Goal: Task Accomplishment & Management: Manage account settings

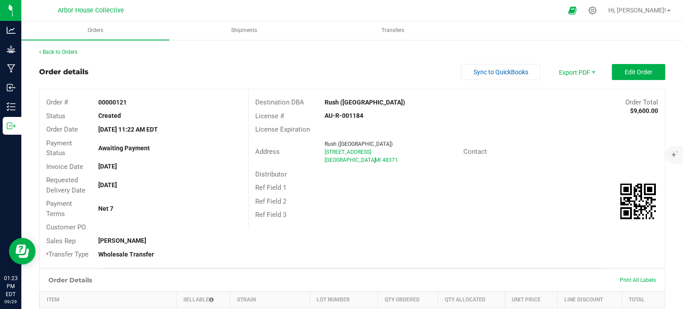
scroll to position [133, 0]
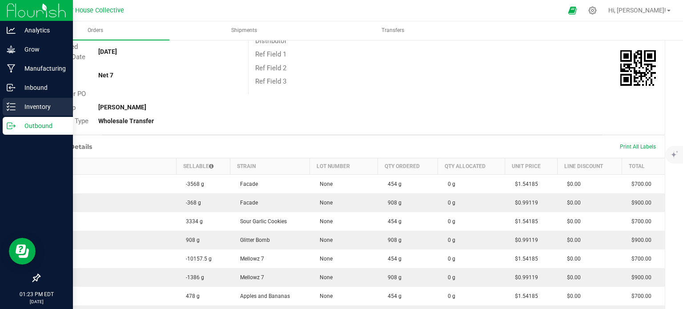
click at [41, 103] on p "Inventory" at bounding box center [42, 106] width 53 height 11
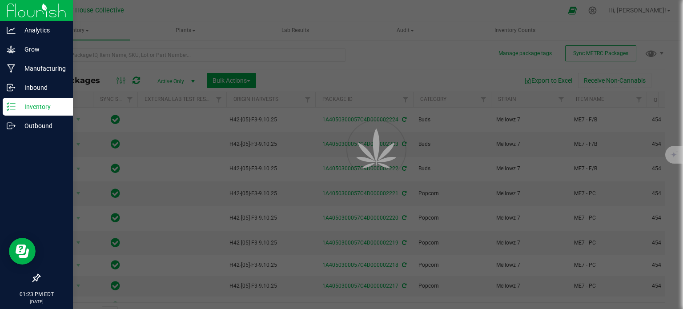
scroll to position [16, 0]
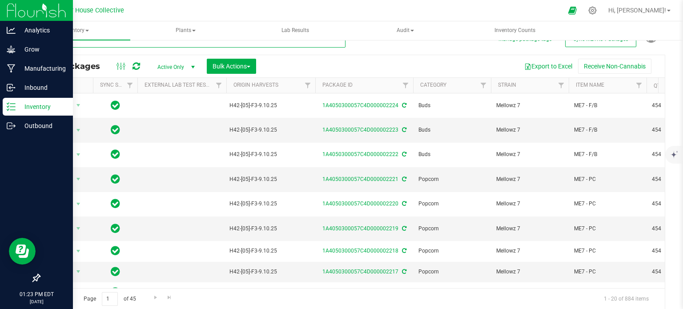
click at [140, 44] on input "text" at bounding box center [192, 40] width 306 height 13
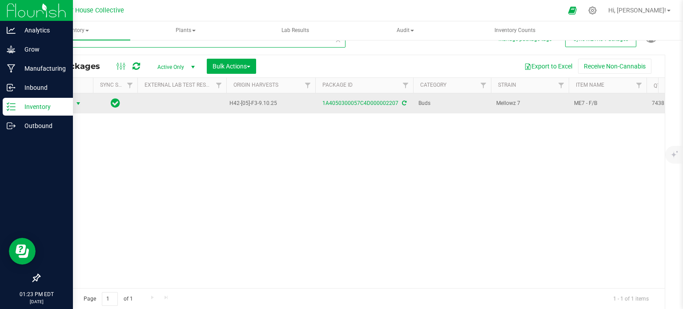
type input "2207"
click at [76, 103] on span "select" at bounding box center [78, 103] width 7 height 7
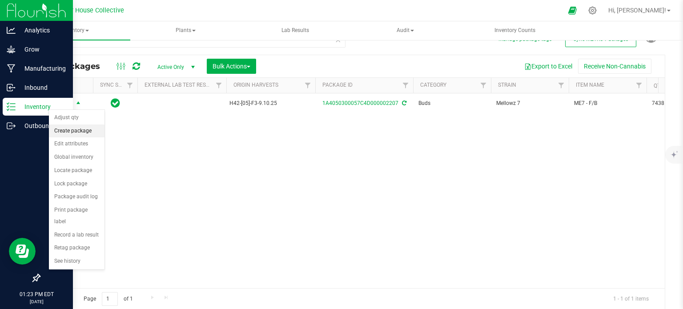
click at [85, 130] on li "Create package" at bounding box center [77, 131] width 56 height 13
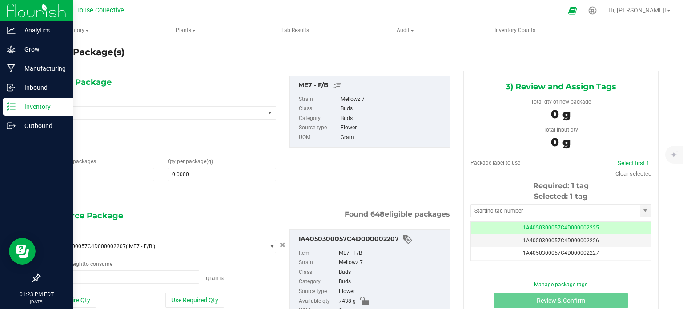
scroll to position [16, 0]
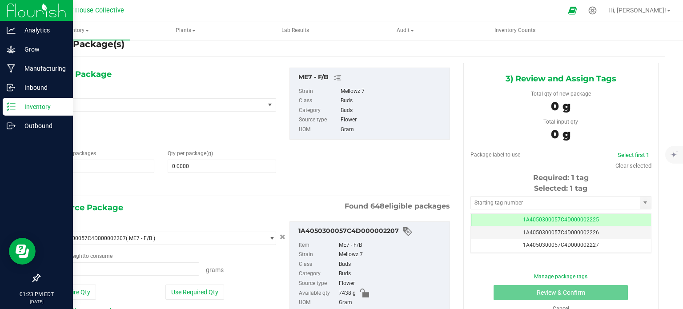
type input "0.0000 g"
click at [75, 168] on span "1 1" at bounding box center [100, 166] width 108 height 13
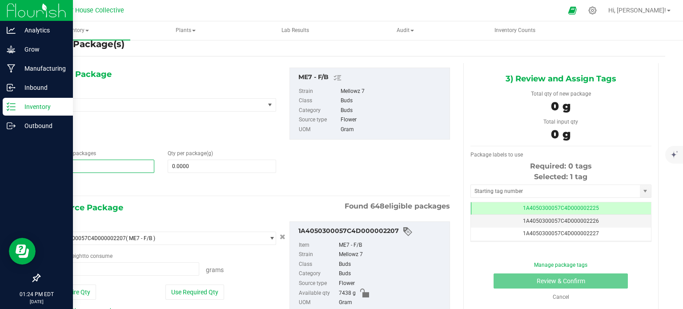
type input "16"
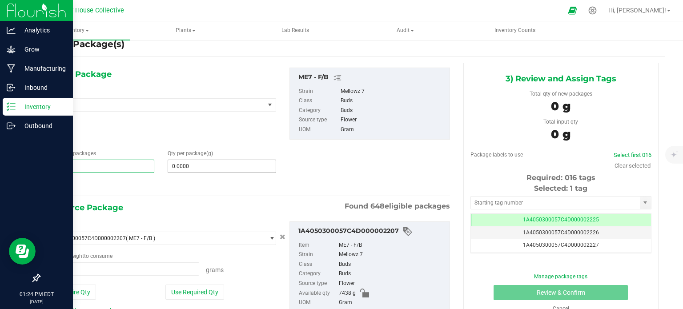
type input "16"
click at [192, 164] on span at bounding box center [222, 166] width 108 height 13
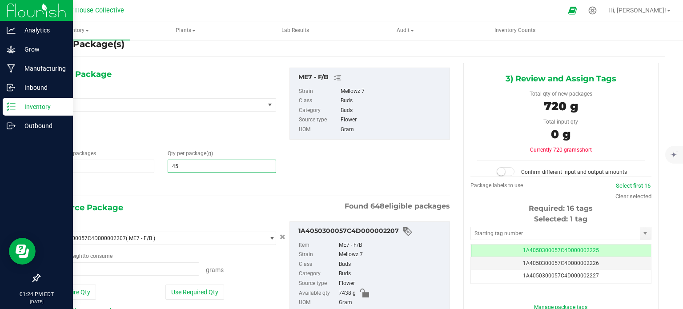
type input "454"
type input "454.0000"
click at [103, 269] on span at bounding box center [122, 268] width 153 height 13
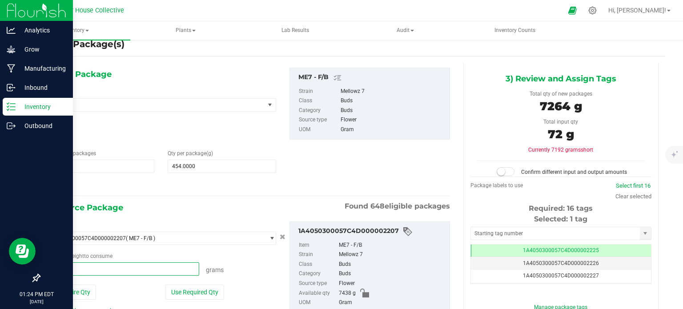
type input "7264"
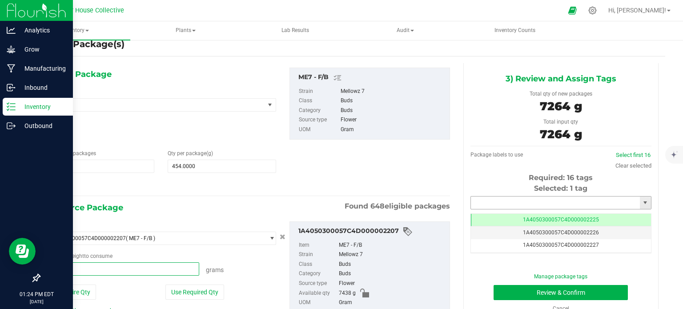
type input "7264.0000 g"
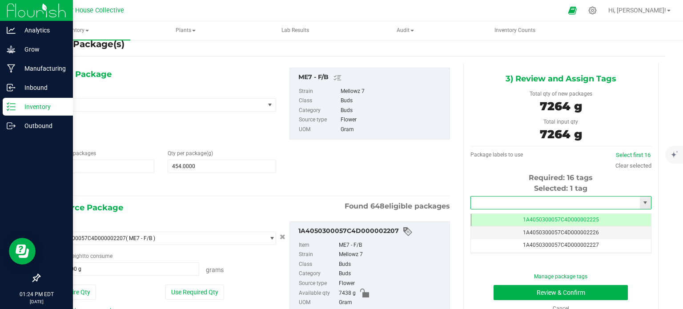
click at [491, 202] on input "text" at bounding box center [555, 203] width 169 height 12
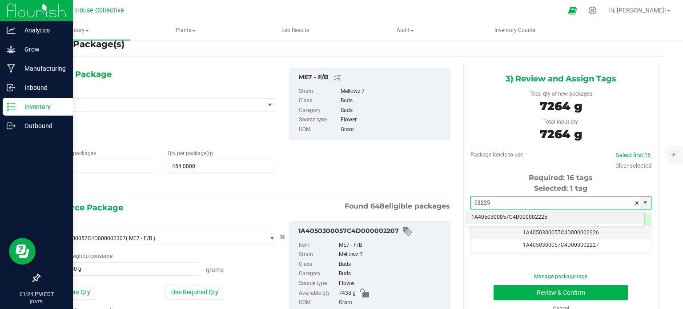
click at [507, 215] on li "1A4050300057C4D000002225" at bounding box center [555, 217] width 178 height 13
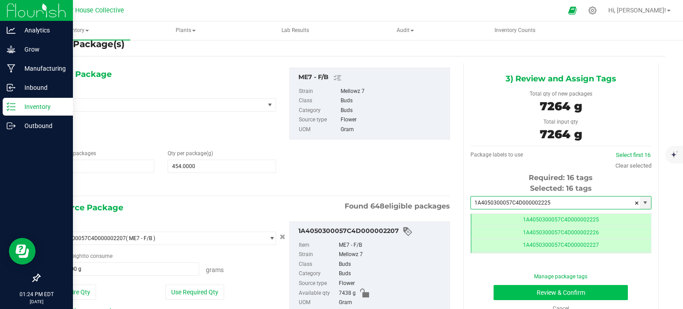
type input "1A4050300057C4D000002225"
click at [526, 289] on button "Review & Confirm" at bounding box center [561, 292] width 134 height 15
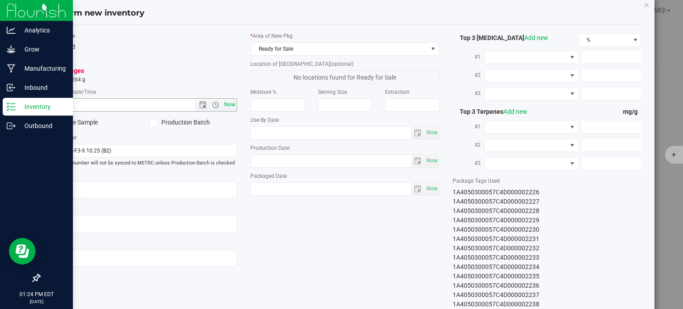
click at [230, 100] on span "Now" at bounding box center [229, 104] width 15 height 13
type input "[DATE] 1:24 PM"
click at [432, 192] on span "Now" at bounding box center [431, 188] width 15 height 13
type input "[DATE]"
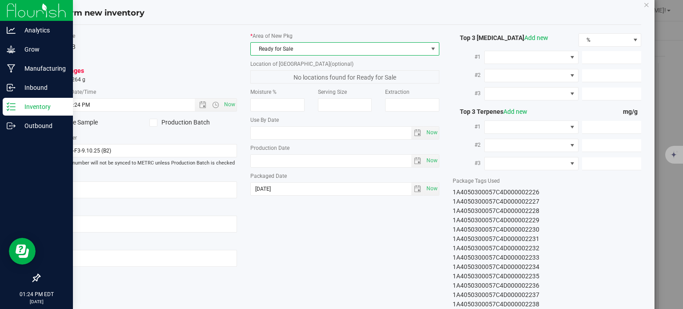
click at [318, 48] on span "Ready for Sale" at bounding box center [339, 49] width 177 height 12
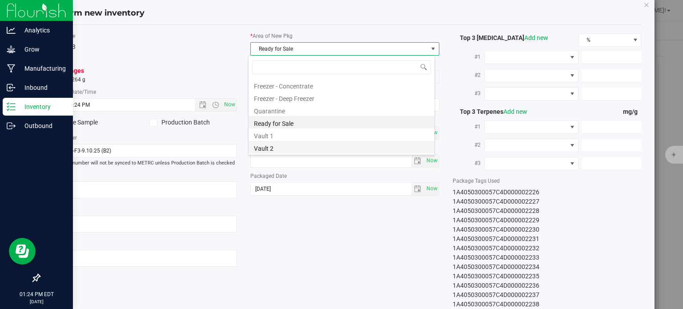
click at [309, 145] on li "Vault 2" at bounding box center [342, 147] width 186 height 12
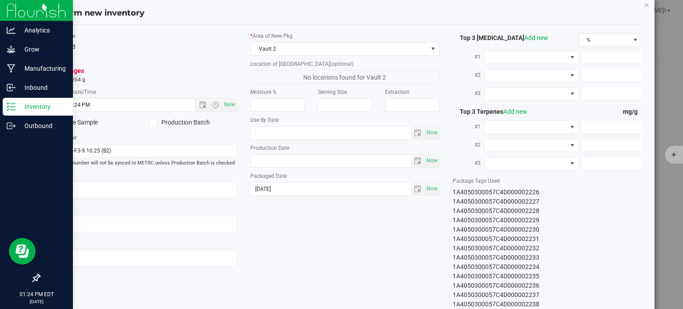
click at [342, 243] on div "Item Name ME7 - F/B Total Qty 16 packages totaling 7264 g * Created Date/Time […" at bounding box center [345, 179] width 607 height 295
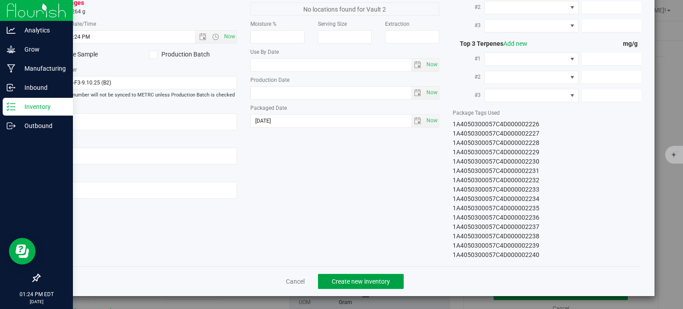
click at [358, 276] on button "Create new inventory" at bounding box center [361, 281] width 86 height 15
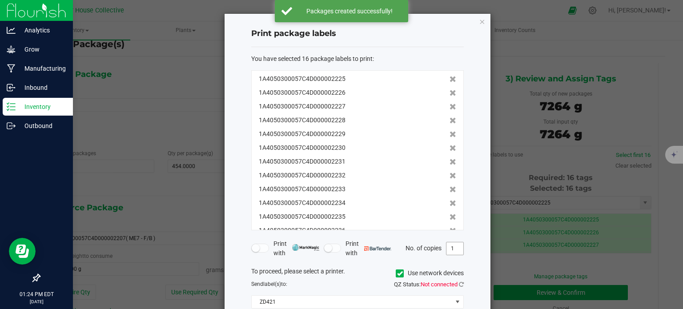
click at [454, 249] on input "1" at bounding box center [454, 248] width 17 height 12
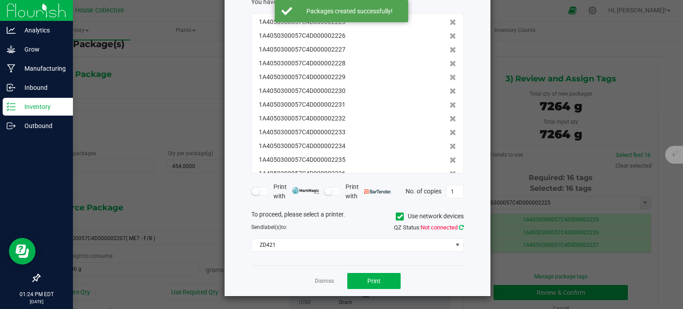
click at [461, 227] on icon at bounding box center [461, 228] width 5 height 6
click at [382, 281] on button "Print" at bounding box center [373, 281] width 53 height 16
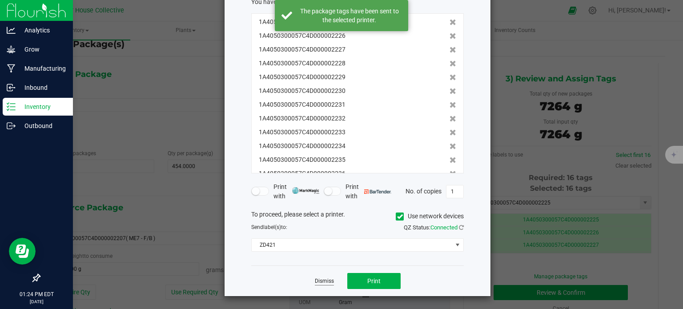
click at [317, 282] on link "Dismiss" at bounding box center [324, 281] width 19 height 8
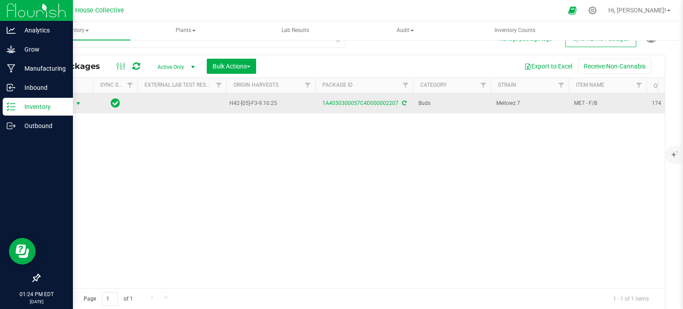
click at [78, 103] on span "select" at bounding box center [78, 103] width 7 height 7
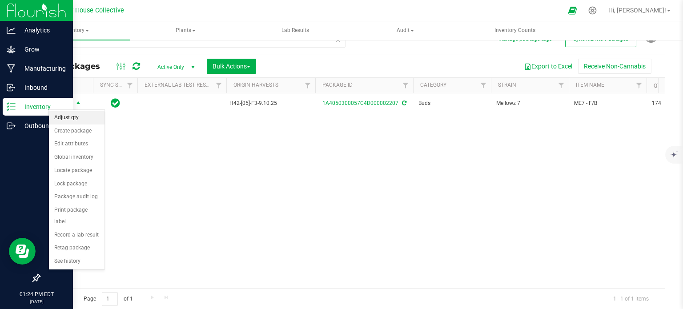
click at [79, 114] on li "Adjust qty" at bounding box center [77, 117] width 56 height 13
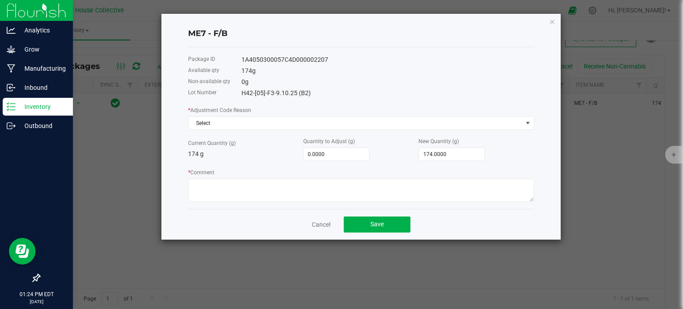
click at [207, 132] on div "* Adjustment Code Reason Select Current Quantity (g) 174 g Quantity to Adjust (…" at bounding box center [361, 153] width 346 height 96
click at [206, 125] on span "Select" at bounding box center [356, 123] width 334 height 12
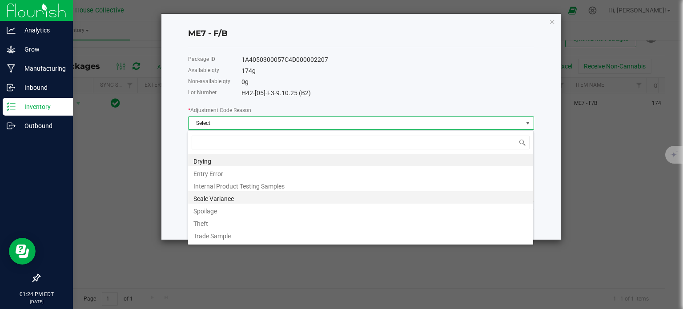
click at [215, 199] on li "Scale Variance" at bounding box center [360, 197] width 345 height 12
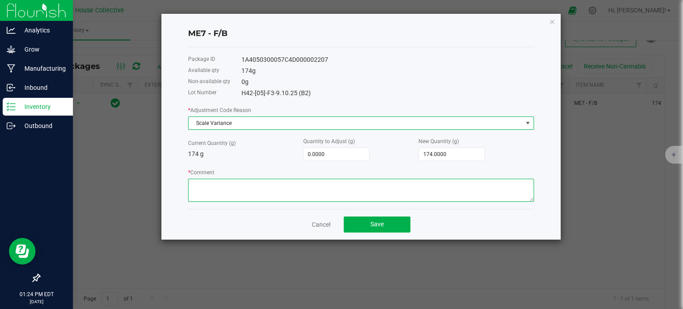
click at [216, 193] on textarea "* Comment" at bounding box center [361, 190] width 346 height 23
type textarea "Scale Variance"
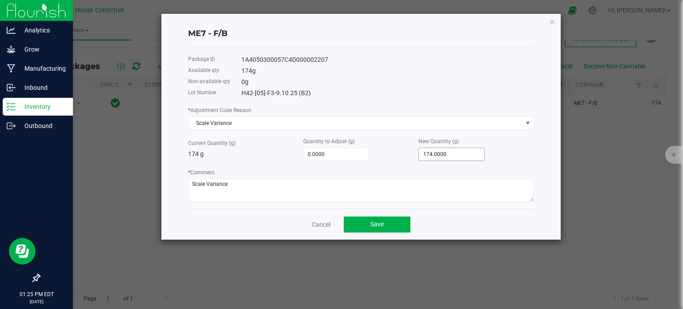
type input "174"
click at [428, 159] on input "174" at bounding box center [451, 154] width 65 height 12
type input "-173.0000"
type input "1"
type input "-160.0000"
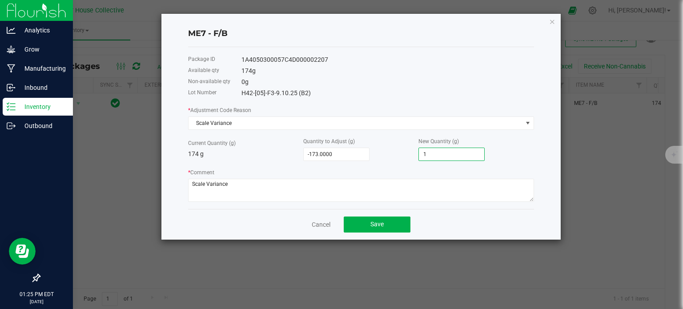
type input "14"
type input "-33.0000"
type input "141.0000"
click at [396, 164] on div "* Adjustment Code Reason Scale Variance Current Quantity (g) 174 g Quantity to …" at bounding box center [361, 153] width 346 height 96
click at [385, 221] on button "Save" at bounding box center [377, 225] width 67 height 16
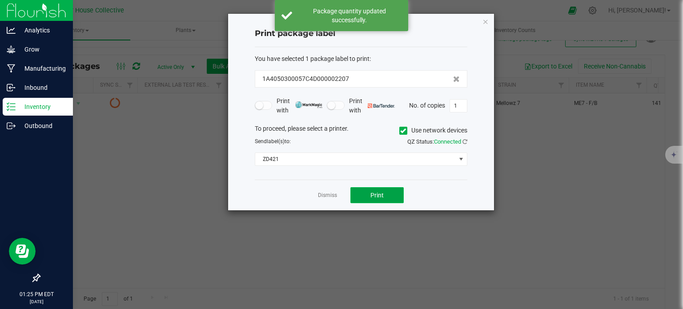
click at [369, 196] on button "Print" at bounding box center [376, 195] width 53 height 16
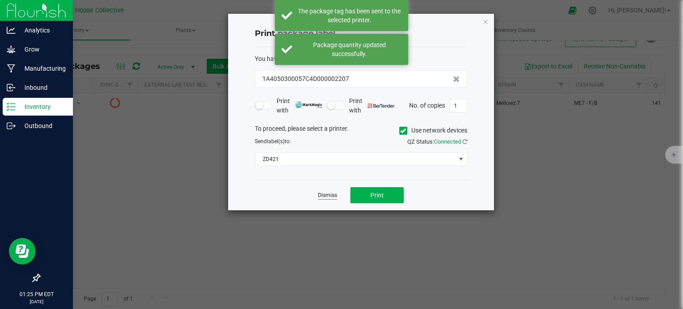
click at [331, 193] on link "Dismiss" at bounding box center [327, 196] width 19 height 8
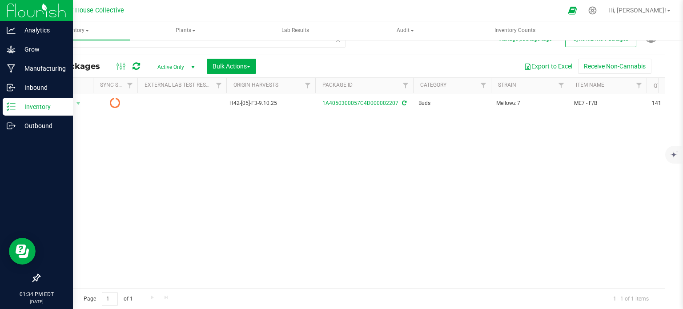
click at [45, 112] on div "Inventory" at bounding box center [38, 107] width 70 height 18
click at [45, 124] on p "Outbound" at bounding box center [42, 126] width 53 height 11
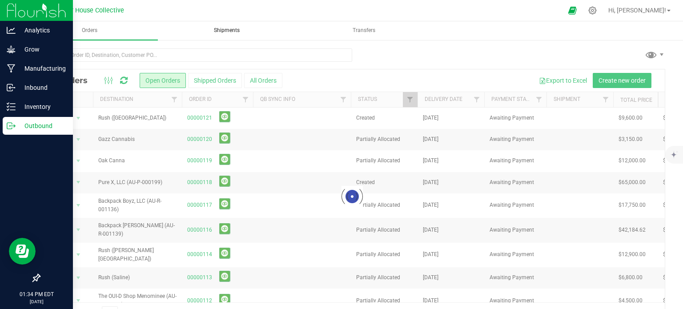
drag, startPoint x: 230, startPoint y: 33, endPoint x: 228, endPoint y: 38, distance: 5.4
click at [229, 33] on span "Shipments" at bounding box center [227, 31] width 50 height 8
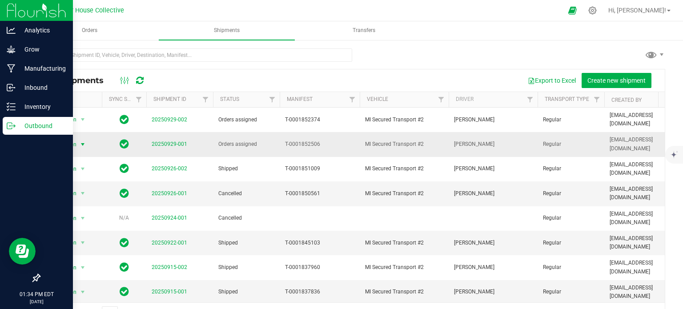
click at [84, 141] on span "select" at bounding box center [82, 144] width 7 height 7
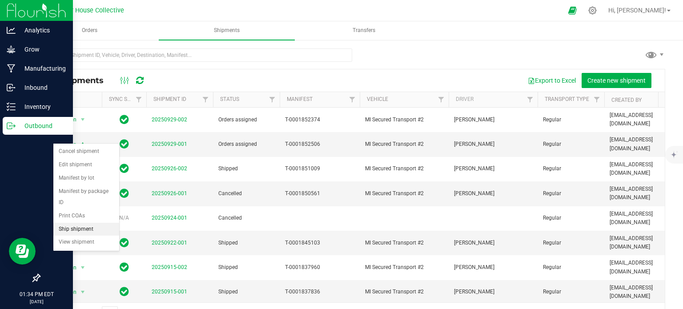
click at [80, 223] on li "Ship shipment" at bounding box center [86, 229] width 66 height 13
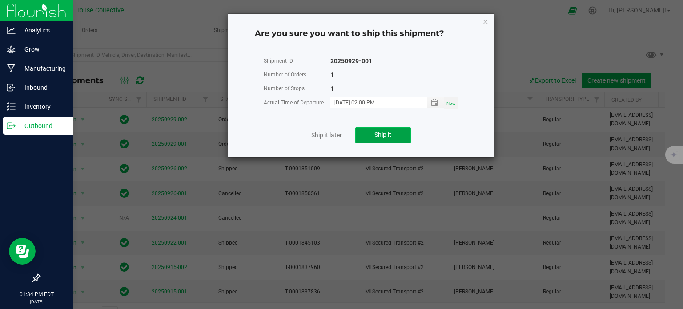
click at [399, 137] on button "Ship it" at bounding box center [383, 135] width 56 height 16
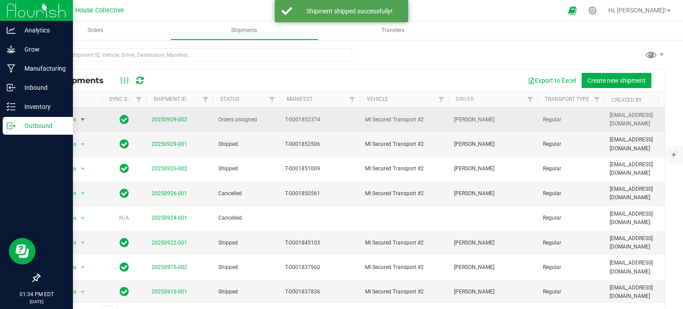
click at [83, 118] on span "select" at bounding box center [82, 119] width 7 height 7
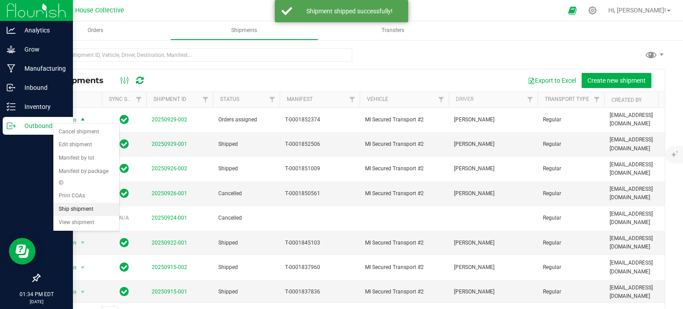
click at [87, 203] on li "Ship shipment" at bounding box center [86, 209] width 66 height 13
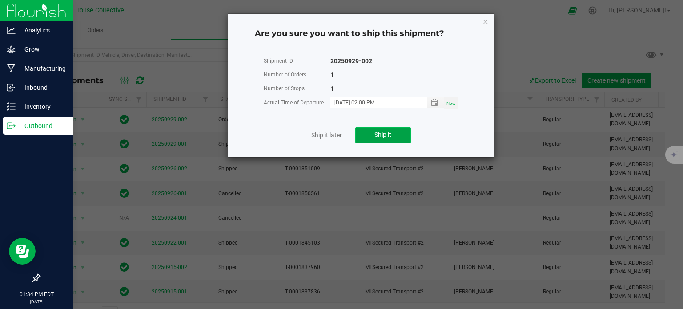
click at [377, 133] on span "Ship it" at bounding box center [382, 134] width 17 height 7
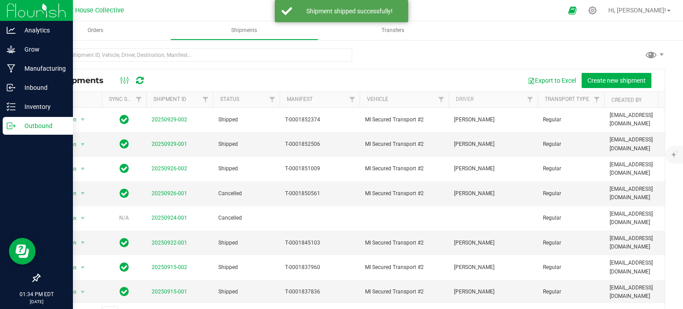
click at [33, 126] on p "Outbound" at bounding box center [42, 126] width 53 height 11
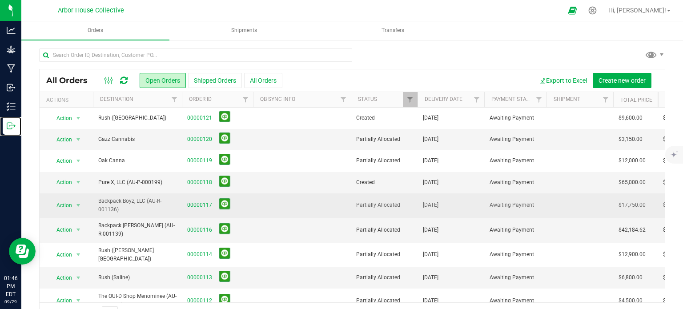
scroll to position [75, 0]
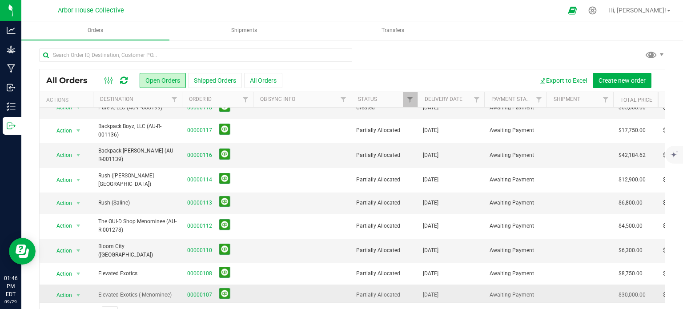
click at [200, 291] on link "00000107" at bounding box center [199, 295] width 25 height 8
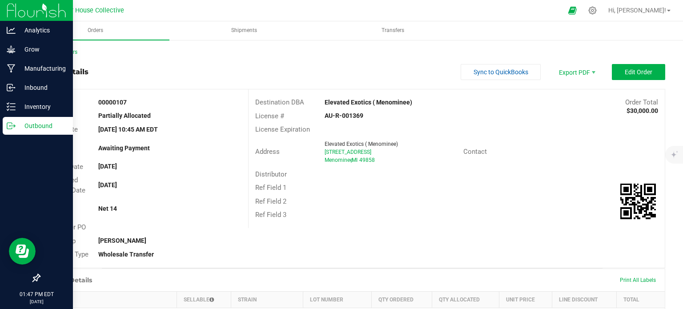
click at [27, 129] on p "Outbound" at bounding box center [42, 126] width 53 height 11
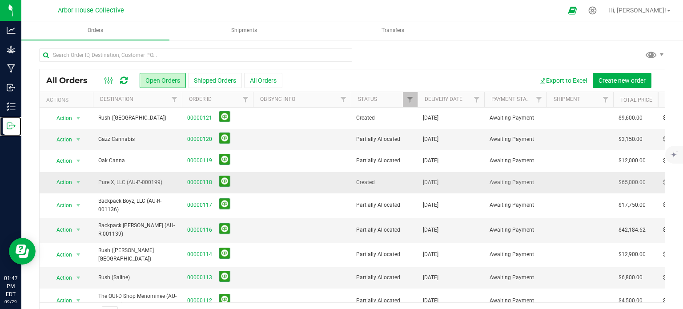
scroll to position [75, 0]
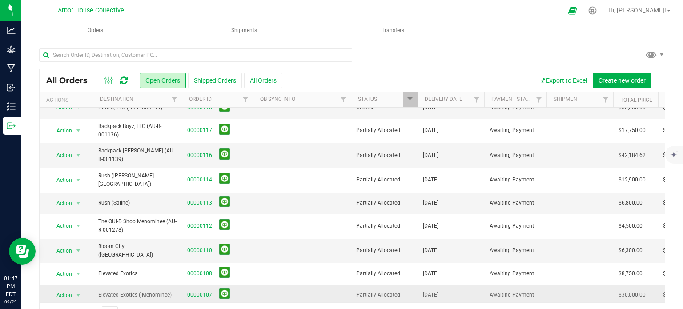
click at [192, 291] on link "00000107" at bounding box center [199, 295] width 25 height 8
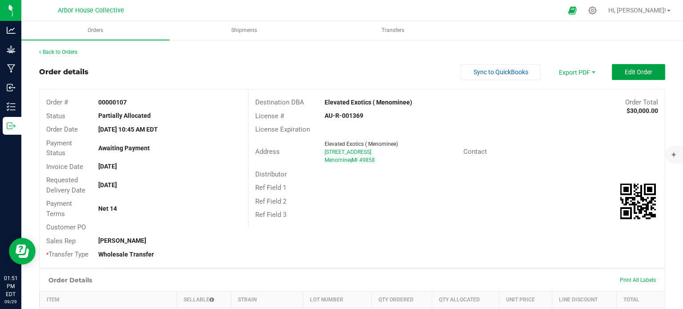
click at [614, 69] on button "Edit Order" at bounding box center [638, 72] width 53 height 16
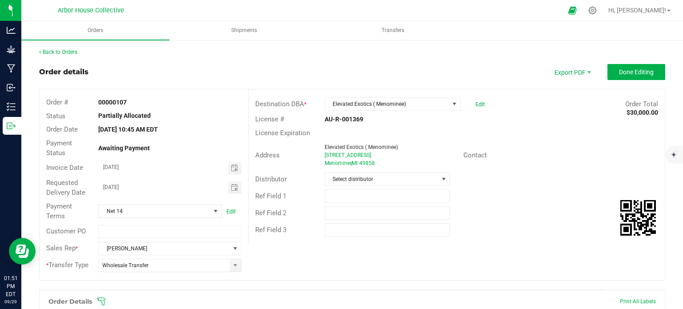
click at [102, 300] on icon at bounding box center [101, 301] width 9 height 9
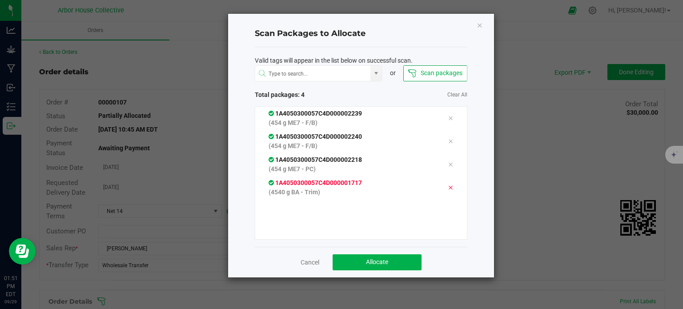
click at [448, 185] on icon at bounding box center [450, 187] width 5 height 7
click at [404, 263] on button "Allocate" at bounding box center [377, 262] width 89 height 16
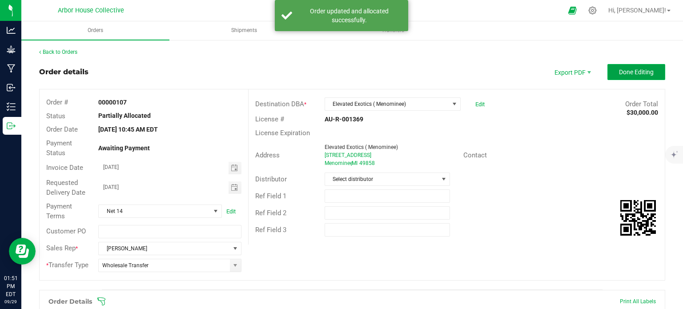
click at [619, 69] on span "Done Editing" at bounding box center [636, 71] width 35 height 7
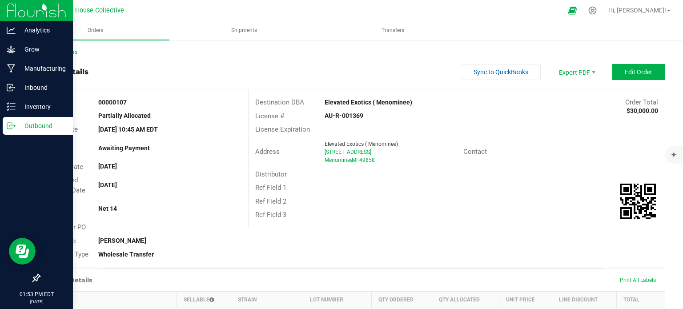
click at [12, 117] on div "Outbound" at bounding box center [38, 126] width 70 height 18
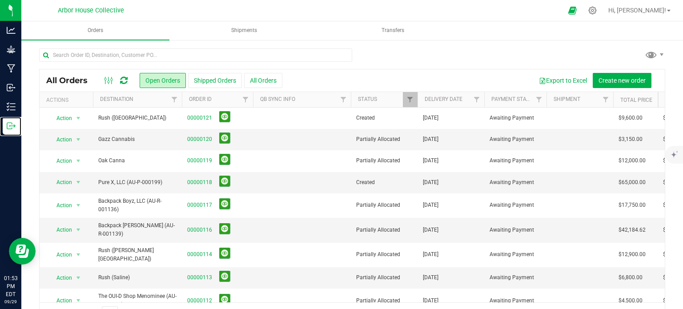
scroll to position [75, 0]
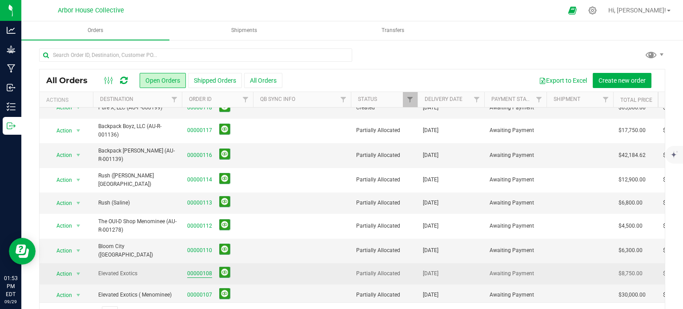
click at [202, 269] on link "00000108" at bounding box center [199, 273] width 25 height 8
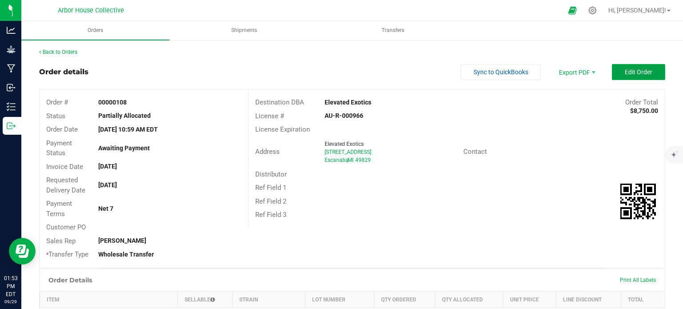
click at [612, 72] on button "Edit Order" at bounding box center [638, 72] width 53 height 16
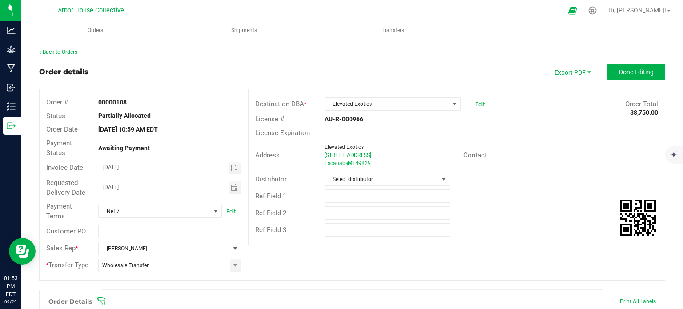
click at [100, 299] on icon at bounding box center [101, 301] width 9 height 9
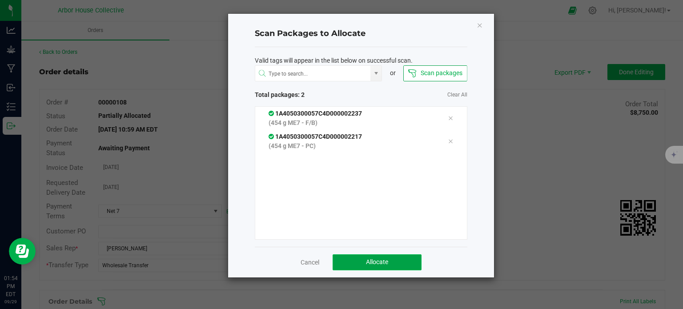
click at [369, 261] on span "Allocate" at bounding box center [377, 261] width 22 height 7
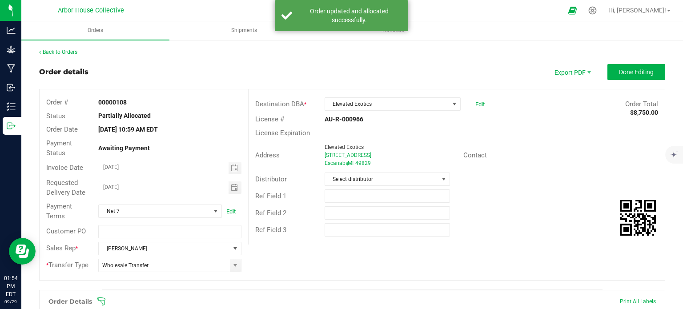
click at [633, 69] on span "Done Editing" at bounding box center [636, 71] width 35 height 7
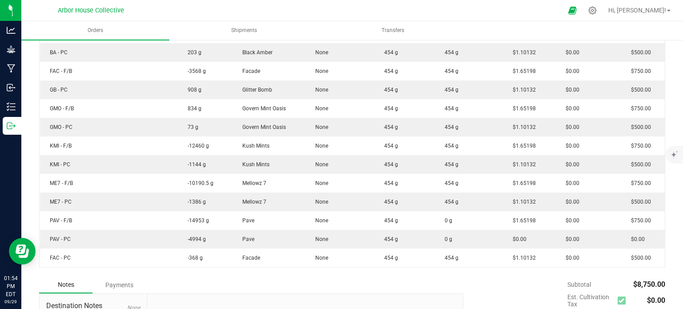
scroll to position [322, 0]
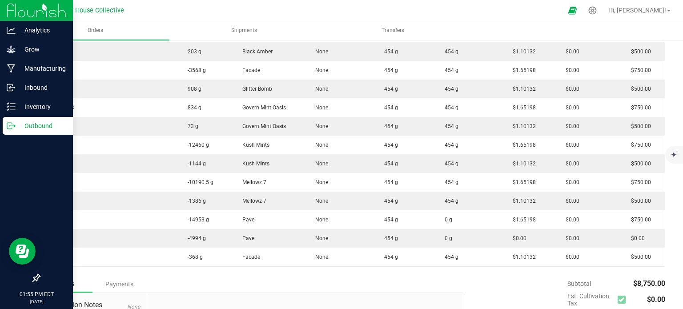
click at [17, 125] on p "Outbound" at bounding box center [42, 126] width 53 height 11
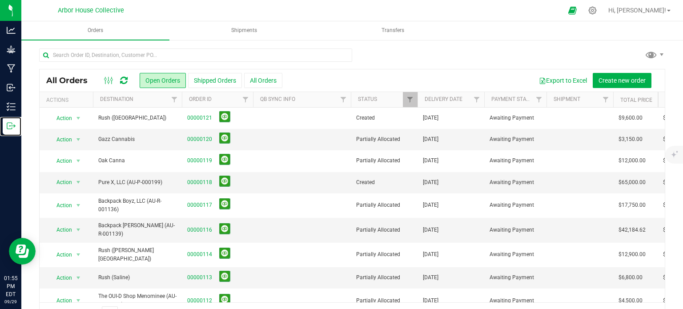
scroll to position [75, 0]
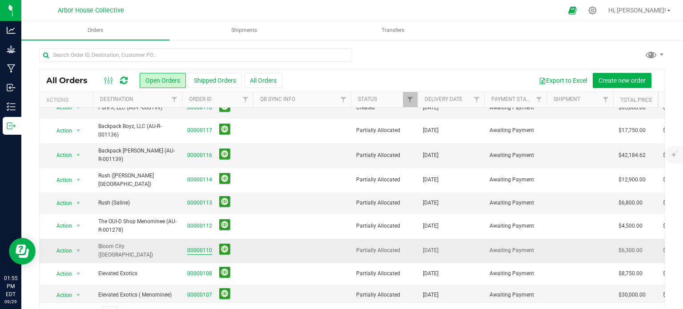
click at [201, 246] on link "00000110" at bounding box center [199, 250] width 25 height 8
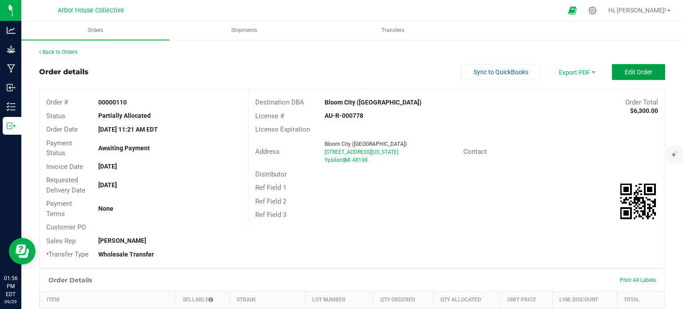
click at [625, 74] on span "Edit Order" at bounding box center [639, 71] width 28 height 7
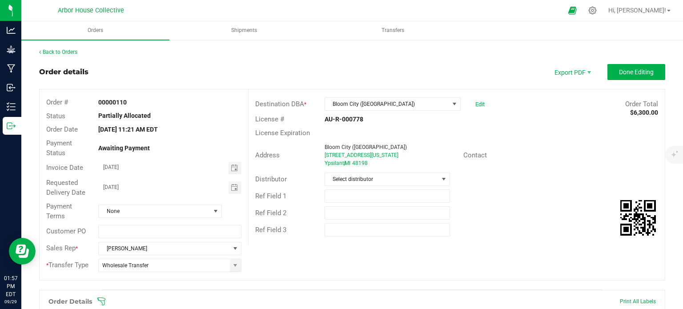
click at [104, 301] on icon at bounding box center [101, 301] width 9 height 9
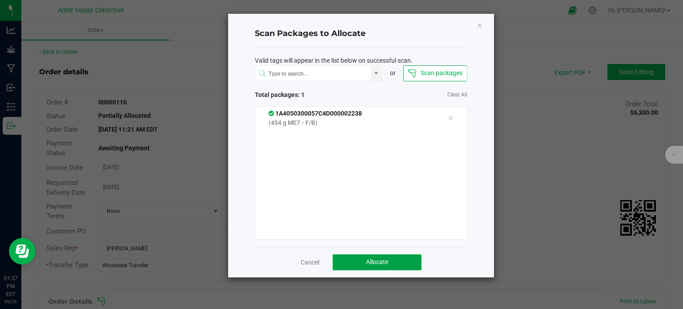
click at [358, 261] on button "Allocate" at bounding box center [377, 262] width 89 height 16
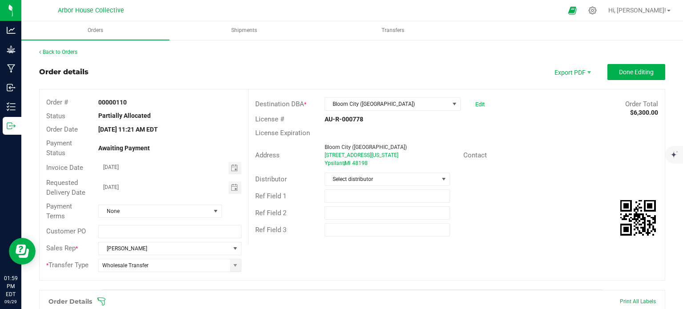
click at [631, 81] on outbound-order-header "Order details Export PDF Done Editing Order # 00000110 Status Partially Allocat…" at bounding box center [352, 176] width 626 height 225
click at [630, 76] on button "Done Editing" at bounding box center [636, 72] width 58 height 16
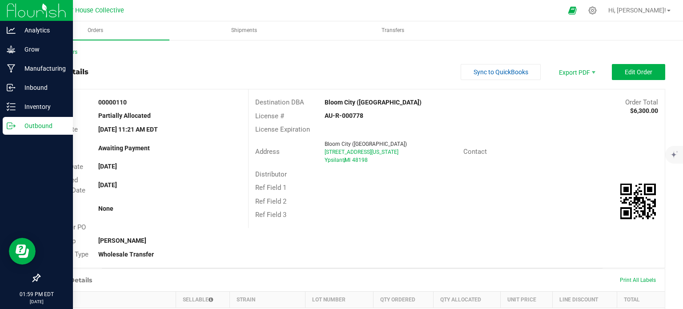
click at [14, 124] on icon at bounding box center [11, 125] width 9 height 9
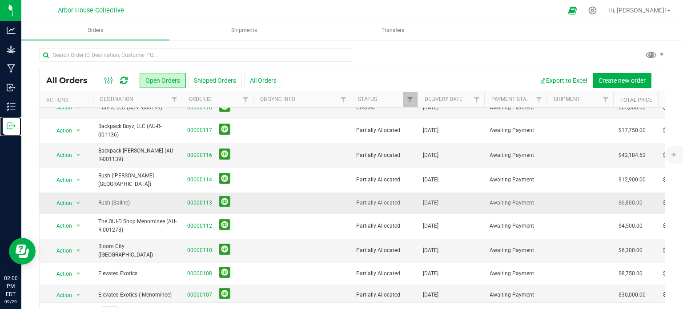
scroll to position [75, 0]
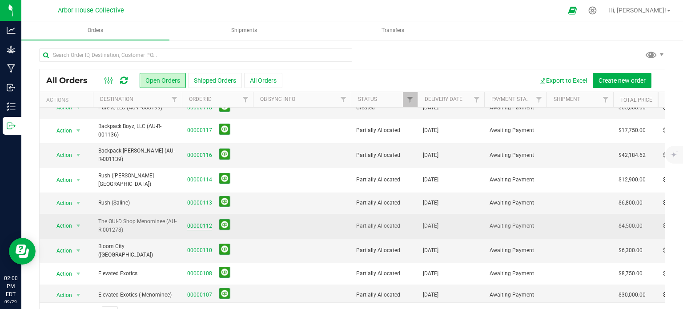
click at [199, 222] on link "00000112" at bounding box center [199, 226] width 25 height 8
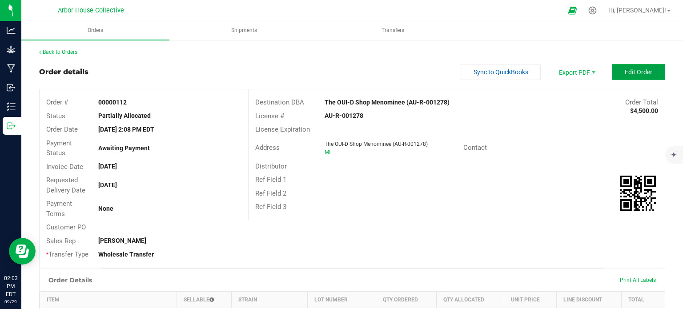
click at [625, 68] on span "Edit Order" at bounding box center [639, 71] width 28 height 7
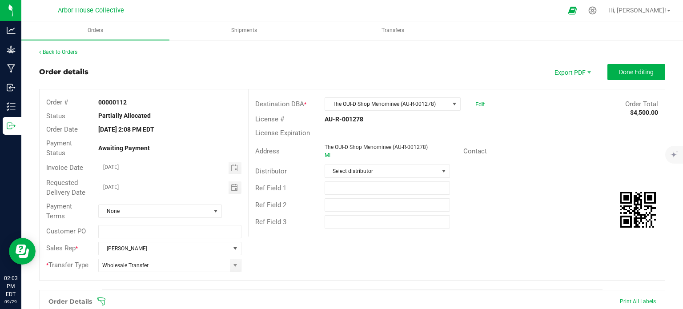
scroll to position [212, 0]
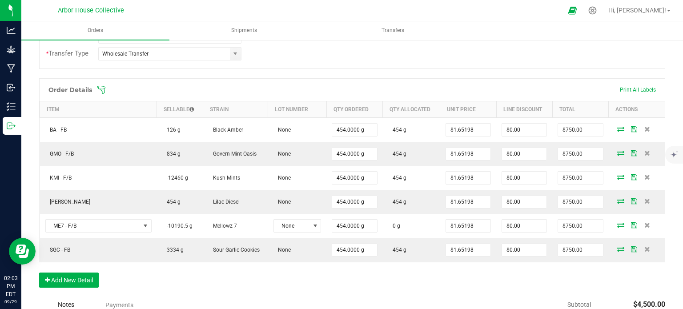
click at [101, 88] on icon at bounding box center [101, 89] width 8 height 8
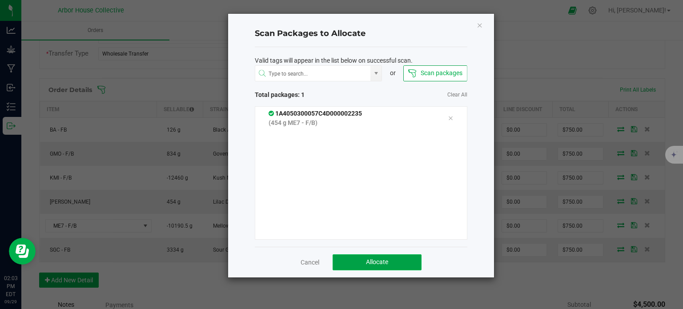
click at [400, 260] on button "Allocate" at bounding box center [377, 262] width 89 height 16
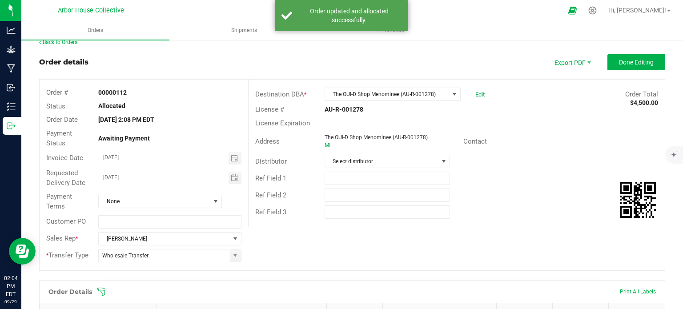
scroll to position [0, 0]
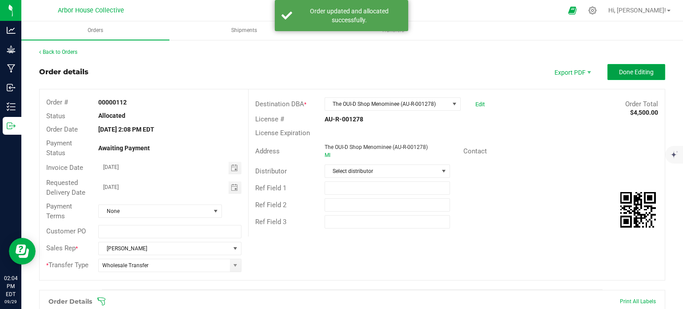
click at [631, 75] on span "Done Editing" at bounding box center [636, 71] width 35 height 7
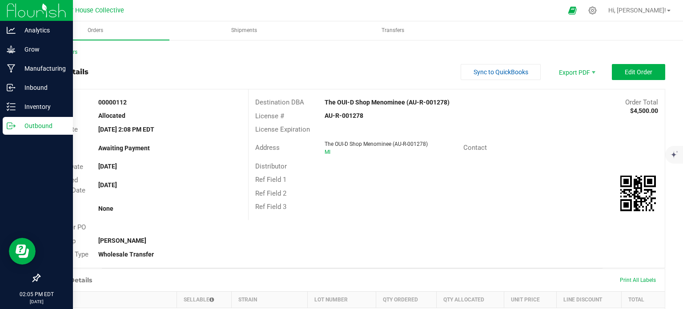
click at [18, 123] on p "Outbound" at bounding box center [42, 126] width 53 height 11
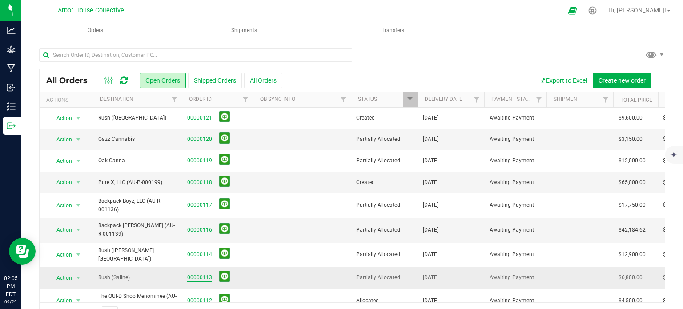
click at [193, 273] on link "00000113" at bounding box center [199, 277] width 25 height 8
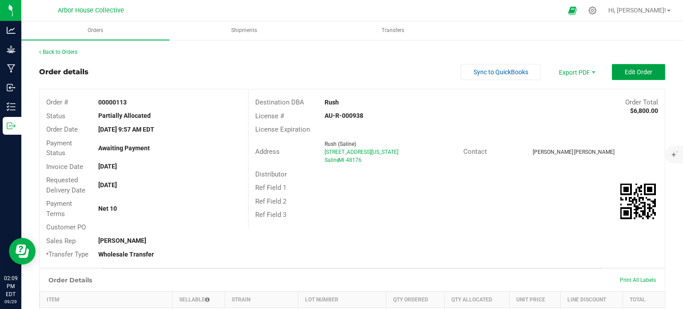
click at [625, 73] on span "Edit Order" at bounding box center [639, 71] width 28 height 7
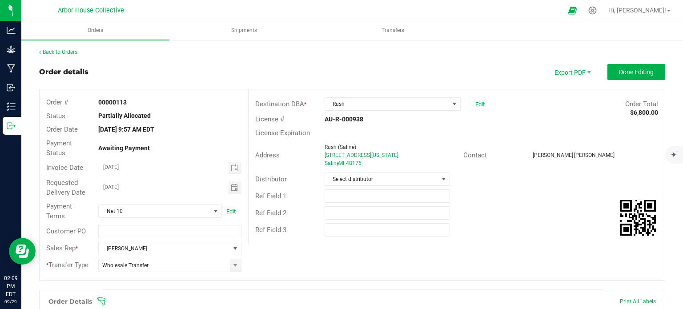
click at [101, 299] on icon at bounding box center [101, 301] width 9 height 9
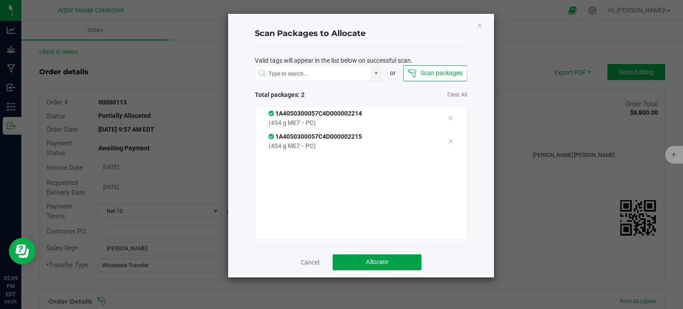
click at [367, 257] on button "Allocate" at bounding box center [377, 262] width 89 height 16
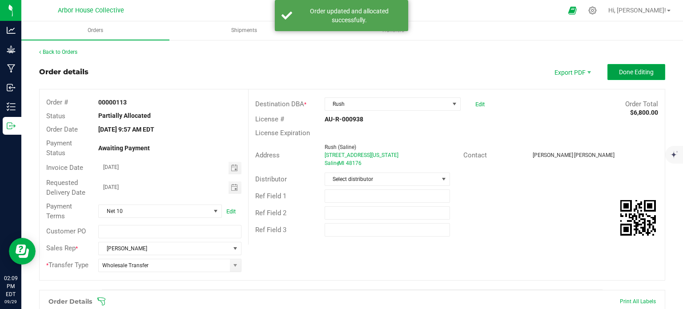
click at [619, 77] on button "Done Editing" at bounding box center [636, 72] width 58 height 16
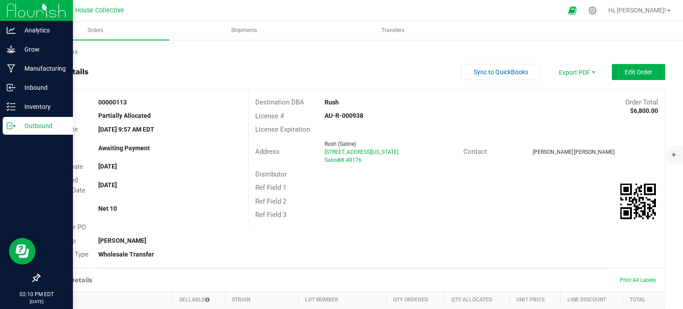
click at [19, 122] on p "Outbound" at bounding box center [42, 126] width 53 height 11
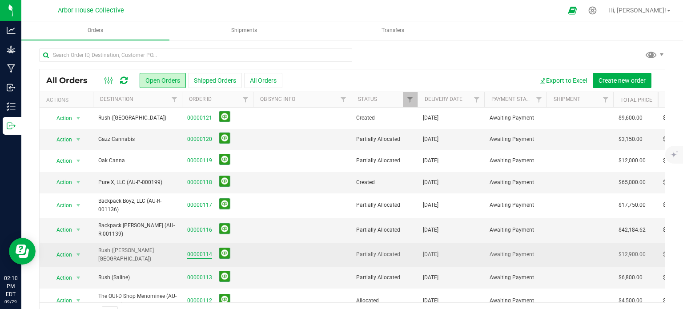
click at [195, 250] on link "00000114" at bounding box center [199, 254] width 25 height 8
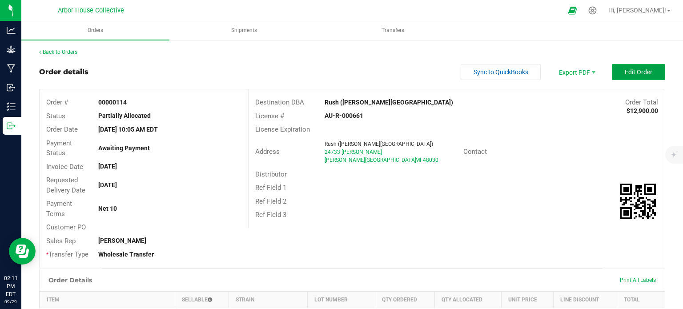
click at [625, 69] on span "Edit Order" at bounding box center [639, 71] width 28 height 7
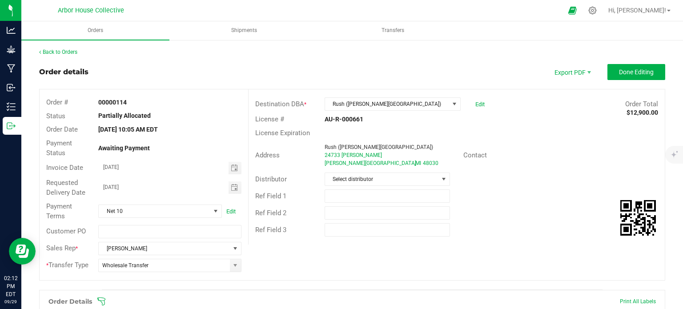
click at [101, 298] on icon at bounding box center [101, 301] width 9 height 9
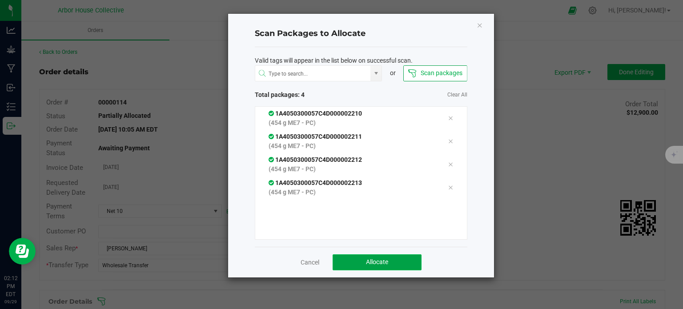
click at [361, 265] on button "Allocate" at bounding box center [377, 262] width 89 height 16
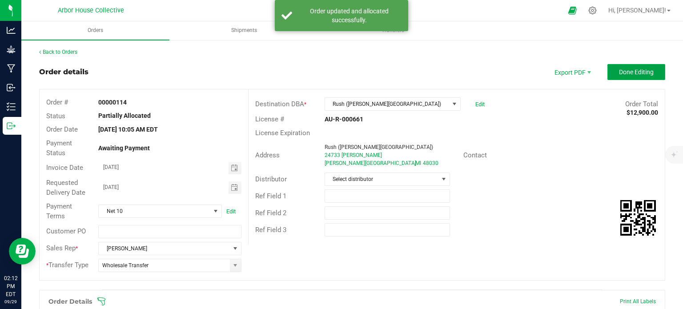
click at [610, 72] on button "Done Editing" at bounding box center [636, 72] width 58 height 16
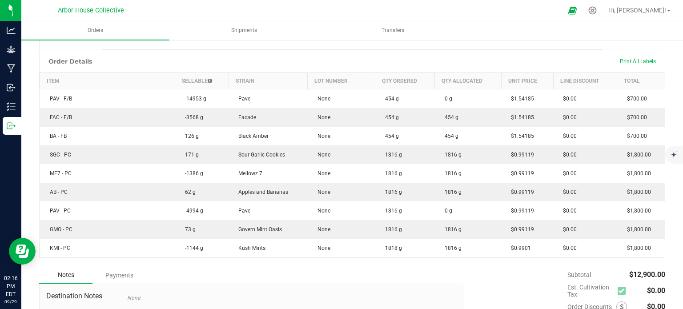
scroll to position [219, 0]
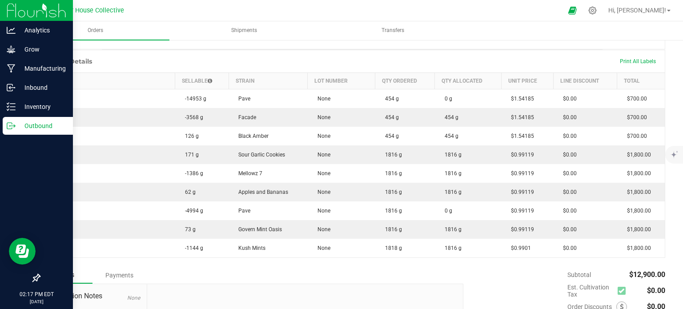
click at [16, 122] on p "Outbound" at bounding box center [42, 126] width 53 height 11
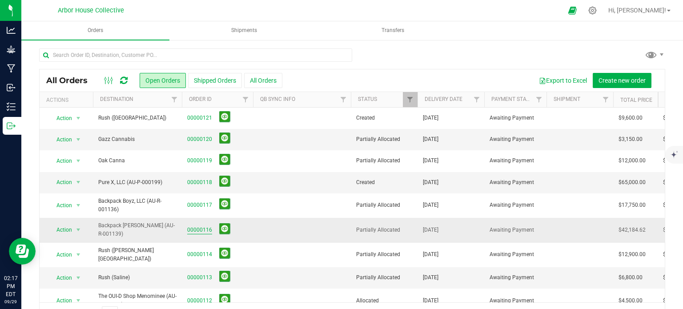
click at [193, 230] on link "00000116" at bounding box center [199, 230] width 25 height 8
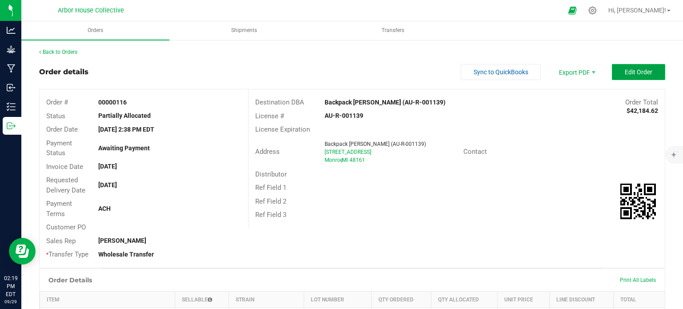
click at [612, 69] on button "Edit Order" at bounding box center [638, 72] width 53 height 16
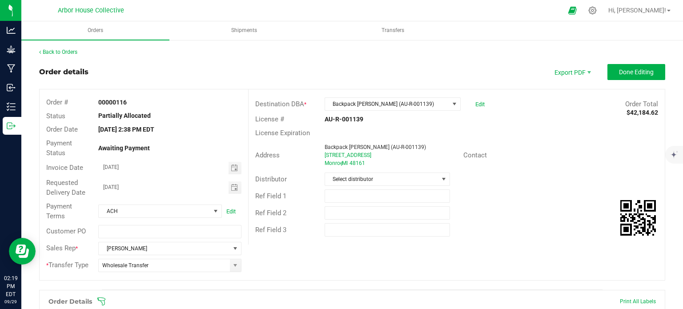
click at [105, 300] on icon at bounding box center [101, 301] width 9 height 9
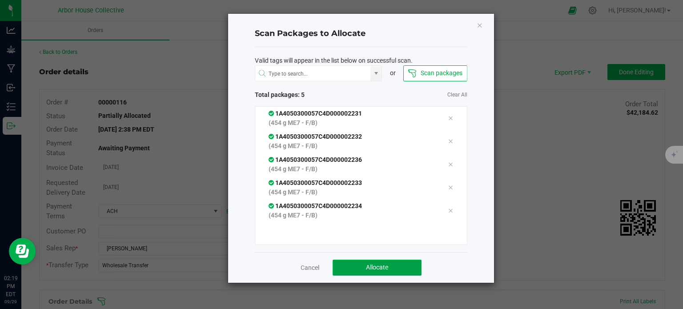
click at [367, 264] on span "Allocate" at bounding box center [377, 267] width 22 height 7
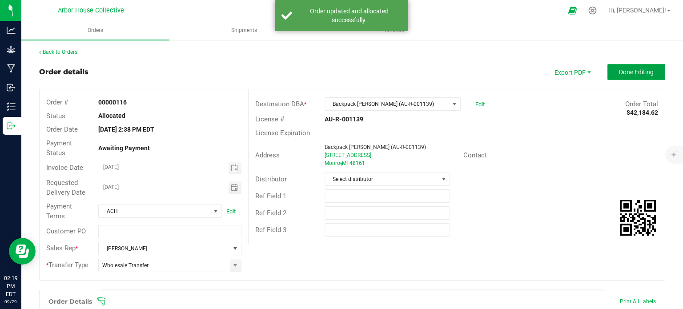
click at [619, 72] on span "Done Editing" at bounding box center [636, 71] width 35 height 7
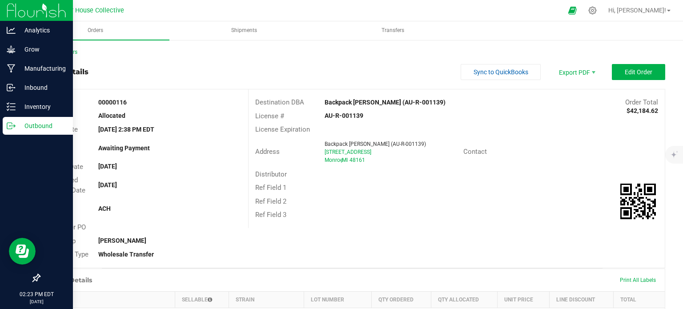
click at [13, 122] on icon at bounding box center [11, 125] width 9 height 9
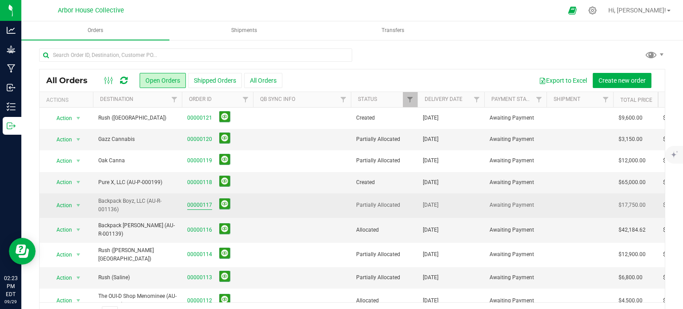
click at [203, 202] on link "00000117" at bounding box center [199, 205] width 25 height 8
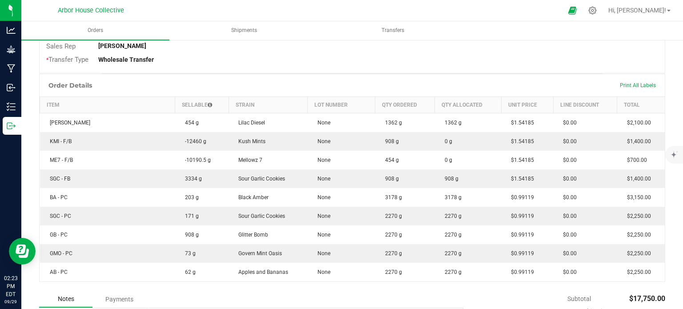
scroll to position [195, 0]
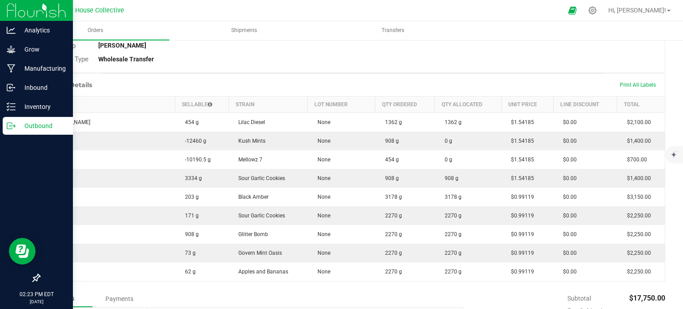
click at [19, 125] on p "Outbound" at bounding box center [42, 126] width 53 height 11
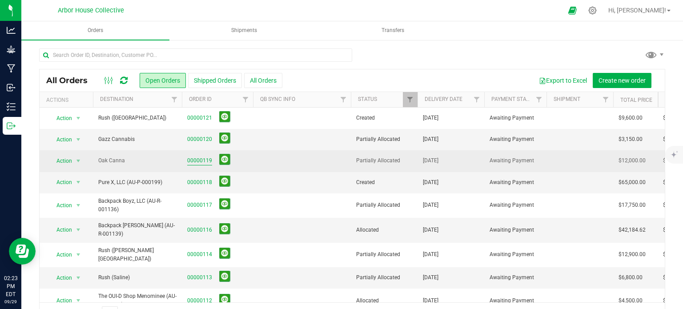
click at [198, 161] on link "00000119" at bounding box center [199, 161] width 25 height 8
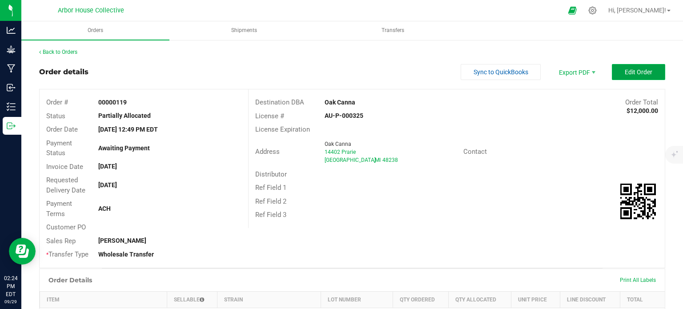
click at [617, 78] on button "Edit Order" at bounding box center [638, 72] width 53 height 16
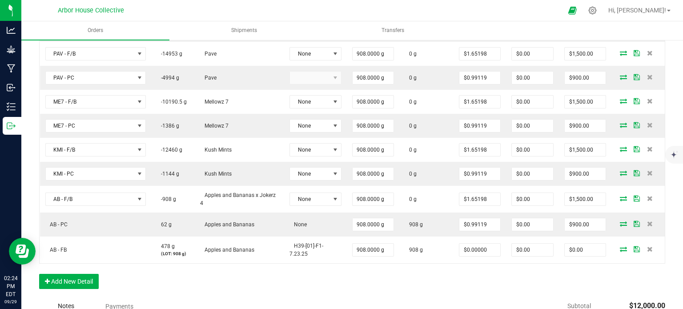
scroll to position [346, 0]
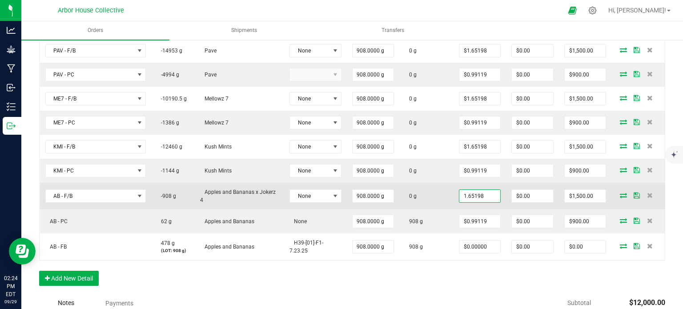
click at [475, 192] on input "1.65198" at bounding box center [479, 196] width 41 height 12
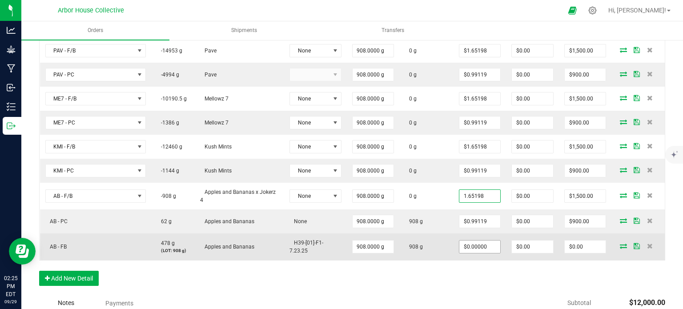
type input "$1.65198"
click at [476, 245] on input "0" at bounding box center [479, 247] width 41 height 12
paste input "1.65198"
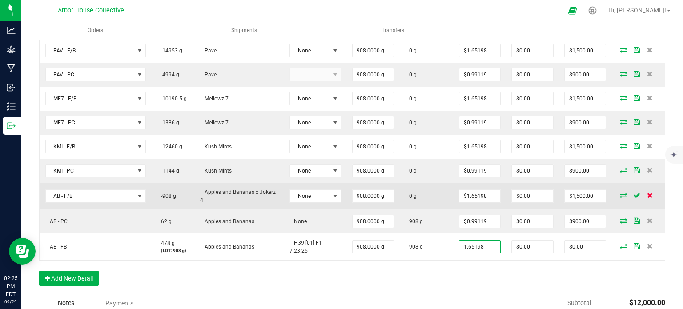
type input "$1.65198"
type input "$1,500.00"
click at [647, 193] on icon at bounding box center [650, 195] width 6 height 5
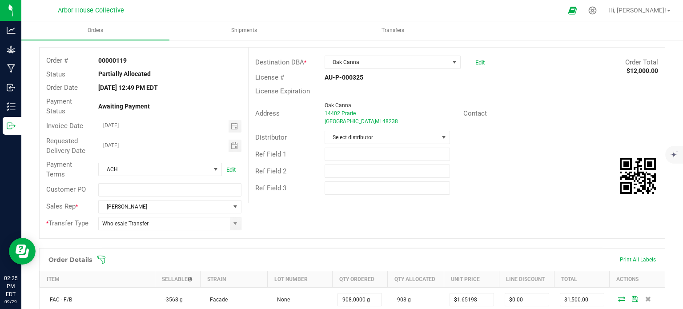
scroll to position [0, 0]
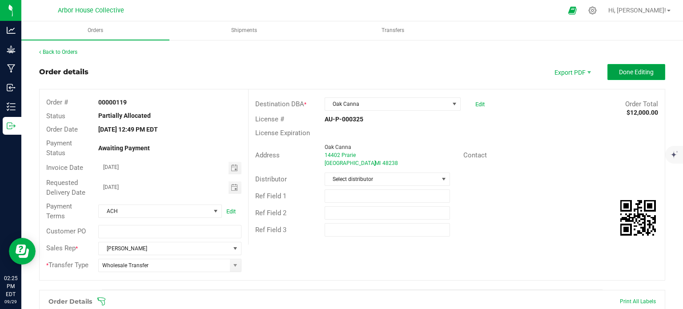
click at [635, 72] on span "Done Editing" at bounding box center [636, 71] width 35 height 7
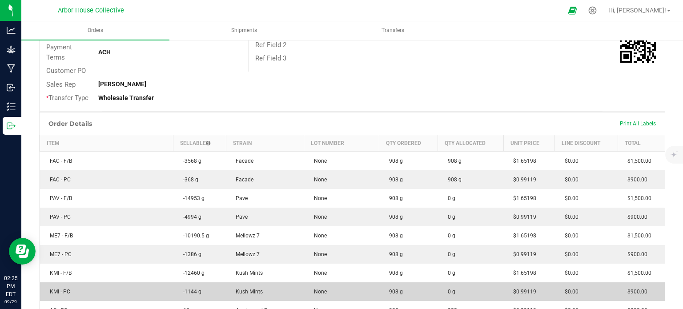
scroll to position [156, 0]
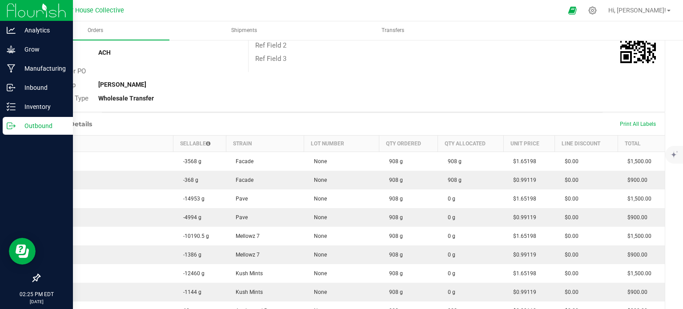
click at [18, 126] on p "Outbound" at bounding box center [42, 126] width 53 height 11
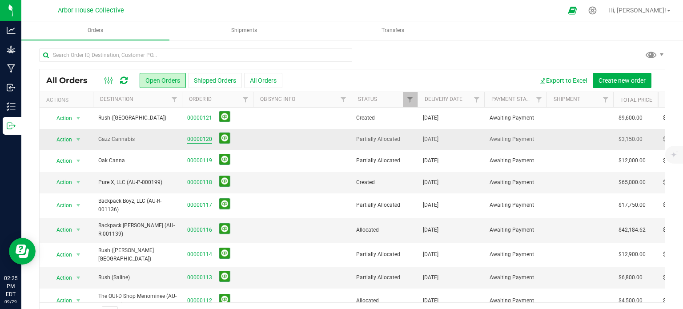
click at [197, 141] on link "00000120" at bounding box center [199, 139] width 25 height 8
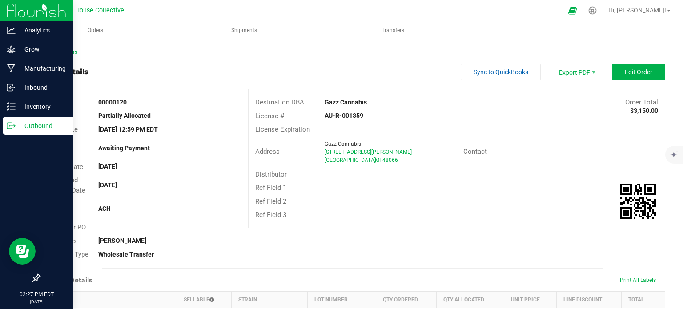
click at [30, 124] on p "Outbound" at bounding box center [42, 126] width 53 height 11
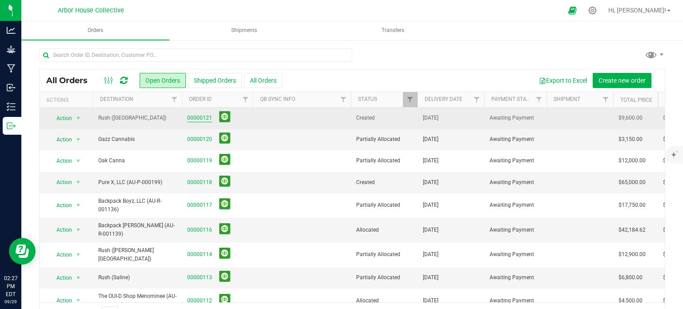
click at [198, 120] on link "00000121" at bounding box center [199, 118] width 25 height 8
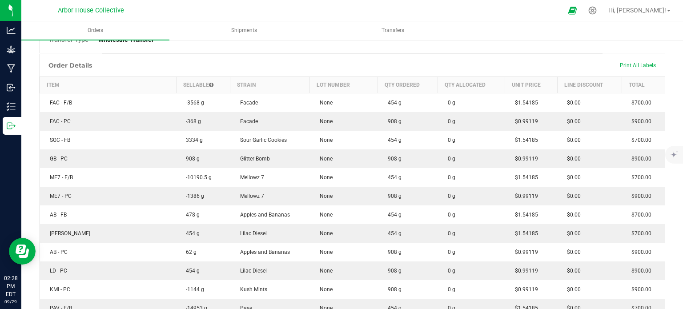
scroll to position [245, 0]
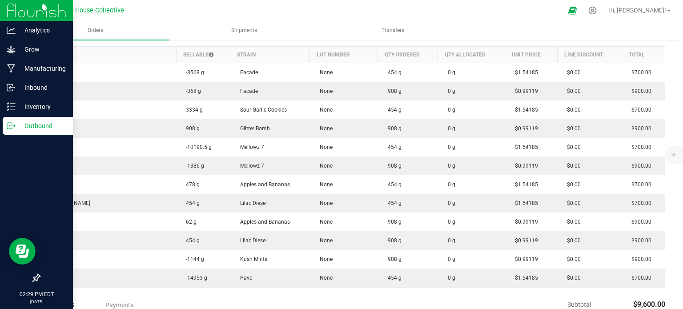
click at [20, 126] on p "Outbound" at bounding box center [42, 126] width 53 height 11
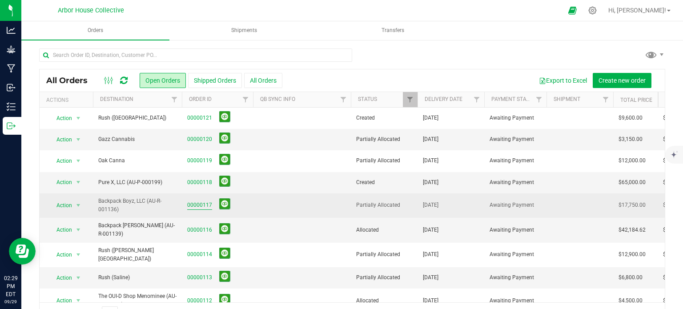
click at [199, 203] on link "00000117" at bounding box center [199, 205] width 25 height 8
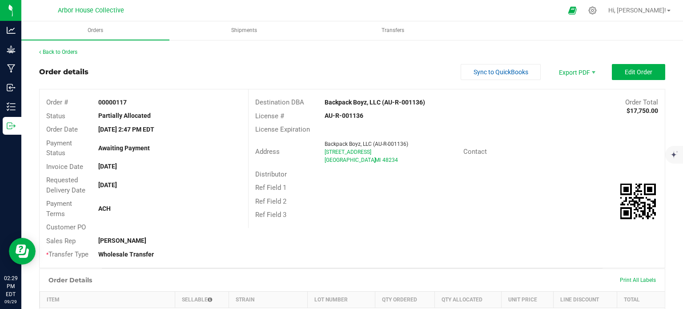
click at [619, 80] on outbound-order-header "Order details Sync to QuickBooks Export PDF Edit Order Order # 00000117 Status …" at bounding box center [352, 166] width 626 height 204
click at [625, 71] on span "Edit Order" at bounding box center [639, 71] width 28 height 7
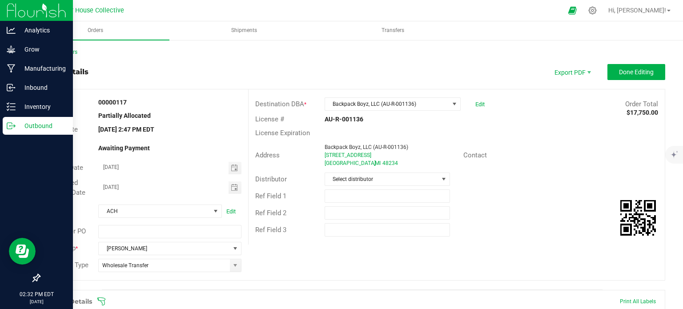
click at [5, 124] on div "Outbound" at bounding box center [38, 126] width 70 height 18
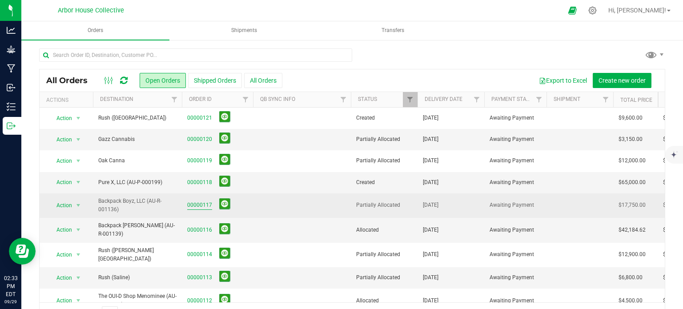
click at [201, 205] on link "00000117" at bounding box center [199, 205] width 25 height 8
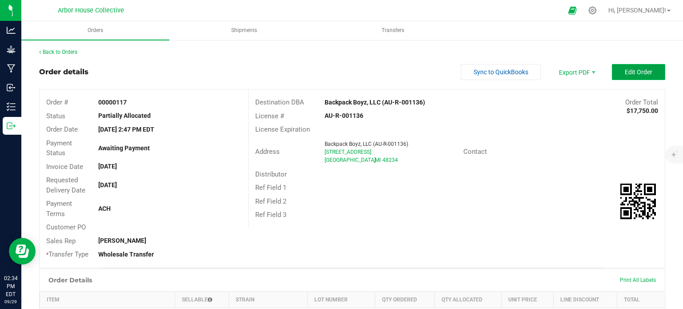
click at [621, 67] on button "Edit Order" at bounding box center [638, 72] width 53 height 16
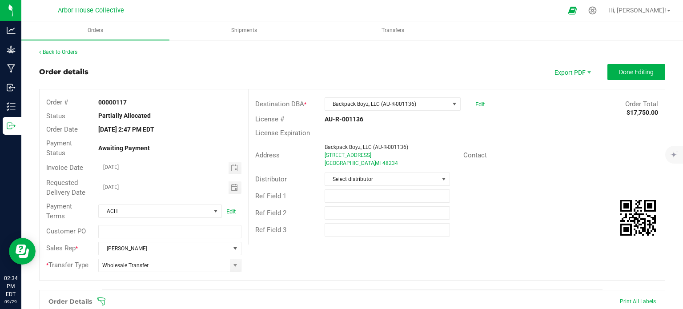
click at [98, 301] on icon at bounding box center [101, 301] width 9 height 9
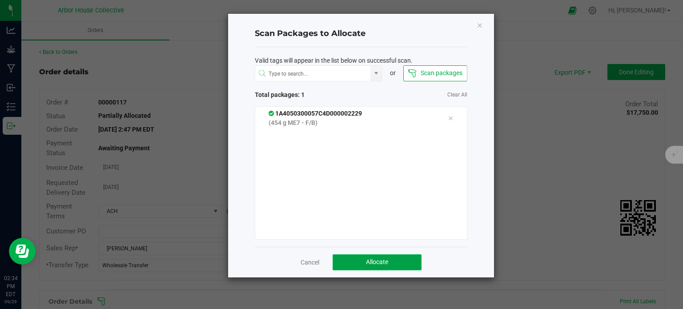
click at [390, 259] on button "Allocate" at bounding box center [377, 262] width 89 height 16
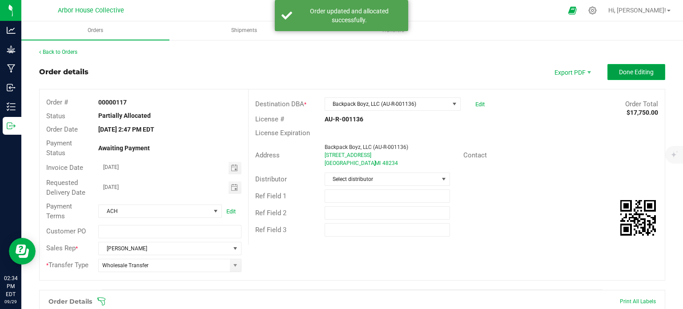
click at [619, 72] on span "Done Editing" at bounding box center [636, 71] width 35 height 7
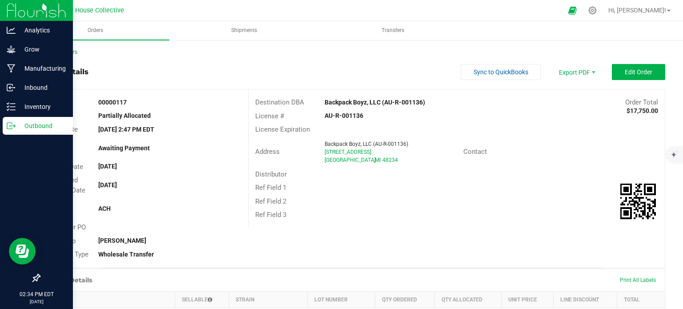
click at [17, 129] on p "Outbound" at bounding box center [42, 126] width 53 height 11
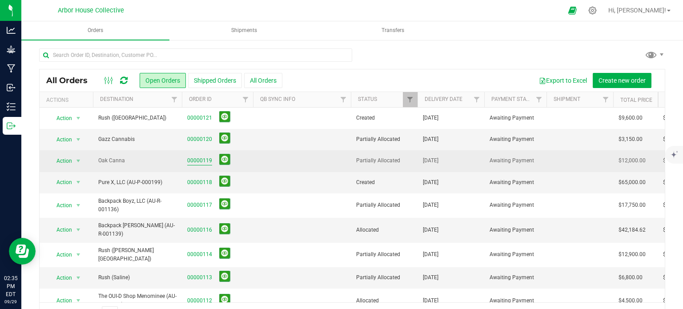
click at [199, 158] on link "00000119" at bounding box center [199, 161] width 25 height 8
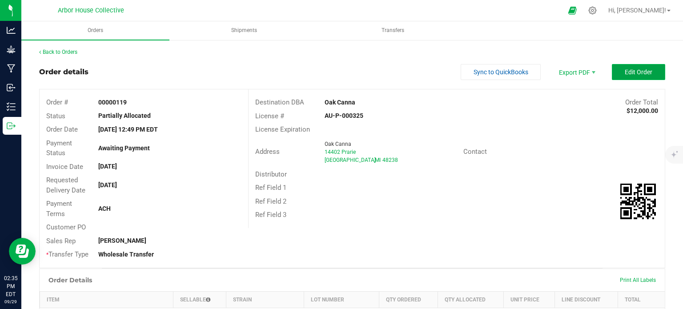
click at [640, 67] on button "Edit Order" at bounding box center [638, 72] width 53 height 16
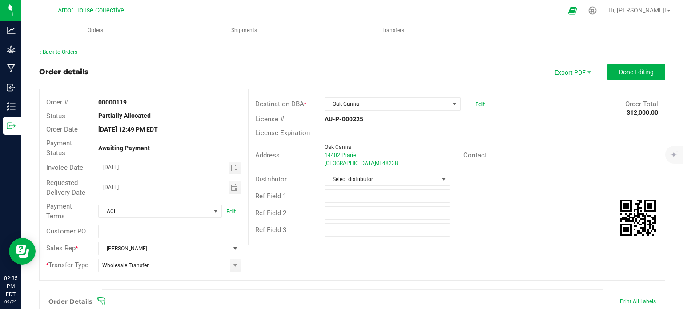
click at [102, 300] on icon at bounding box center [101, 301] width 9 height 9
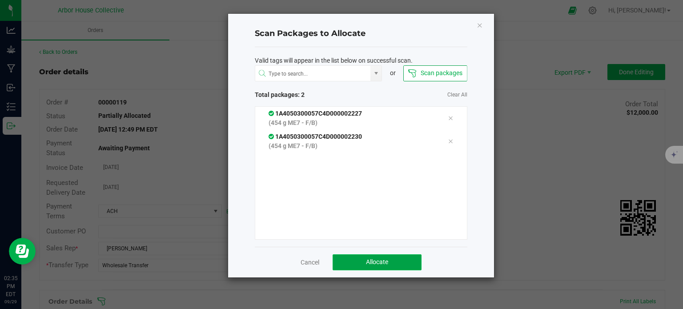
click at [378, 256] on button "Allocate" at bounding box center [377, 262] width 89 height 16
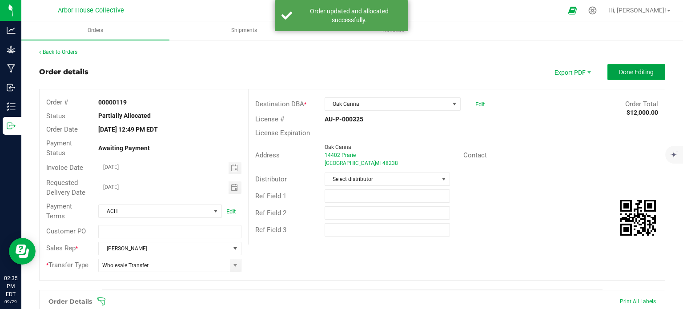
click at [619, 70] on span "Done Editing" at bounding box center [636, 71] width 35 height 7
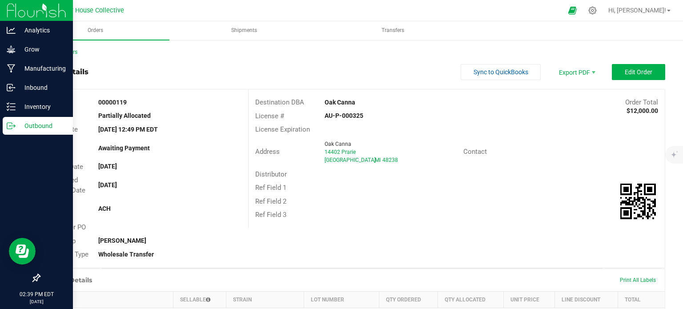
click at [18, 122] on p "Outbound" at bounding box center [42, 126] width 53 height 11
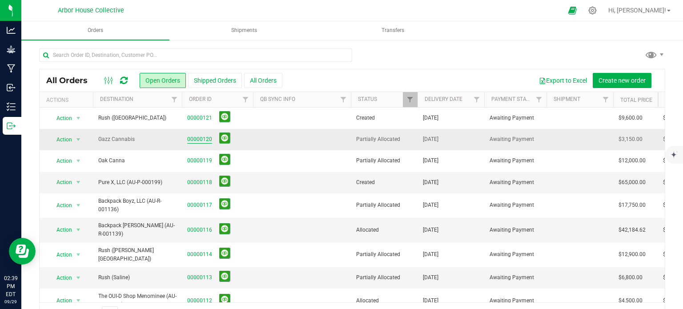
click at [201, 139] on link "00000120" at bounding box center [199, 139] width 25 height 8
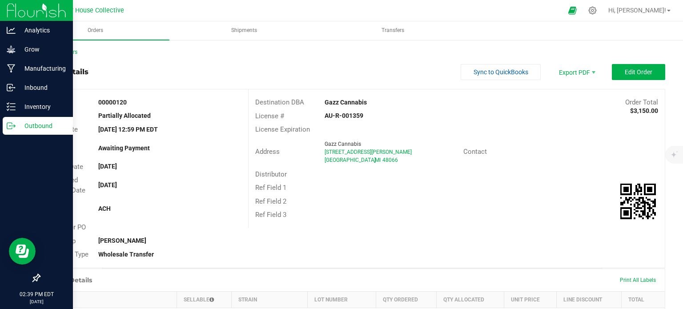
click at [18, 125] on p "Outbound" at bounding box center [42, 126] width 53 height 11
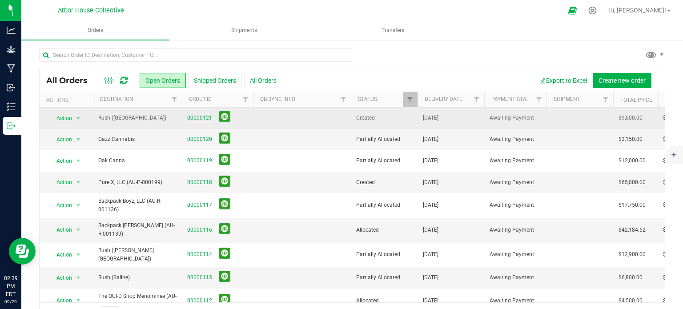
click at [203, 114] on link "00000121" at bounding box center [199, 118] width 25 height 8
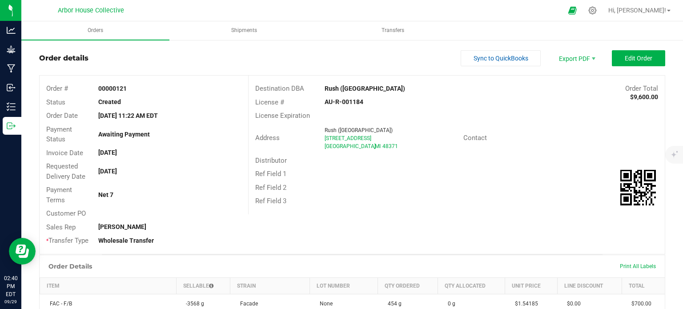
scroll to position [7, 0]
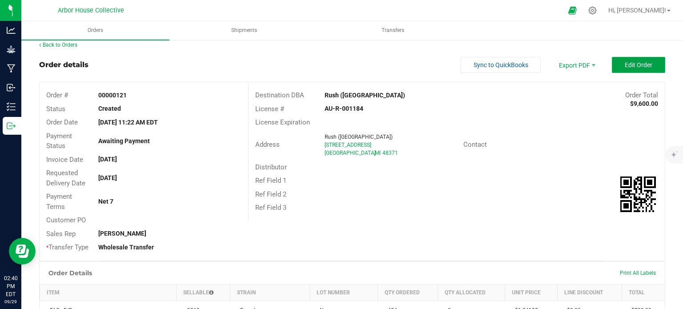
click at [633, 69] on button "Edit Order" at bounding box center [638, 65] width 53 height 16
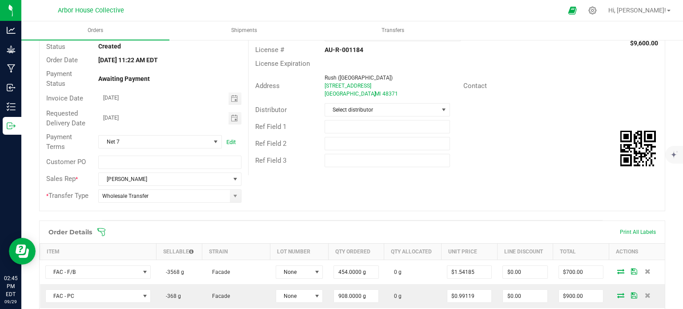
scroll to position [24, 0]
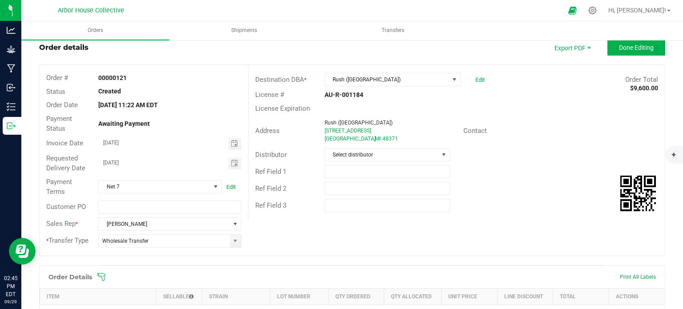
click at [108, 276] on span at bounding box center [410, 277] width 626 height 9
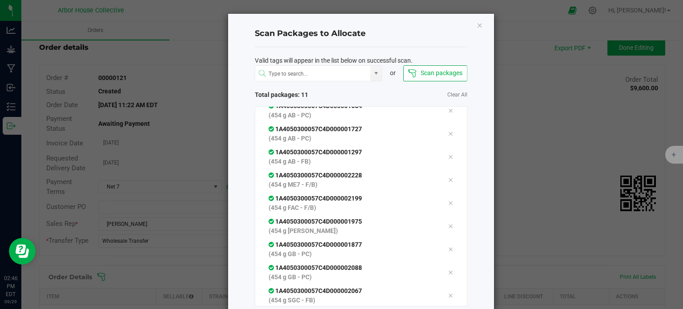
scroll to position [48, 0]
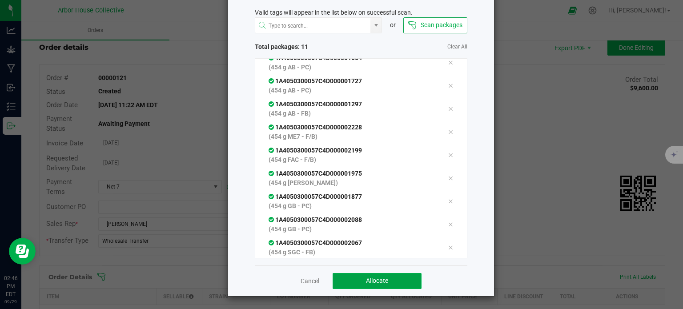
click at [345, 275] on button "Allocate" at bounding box center [377, 281] width 89 height 16
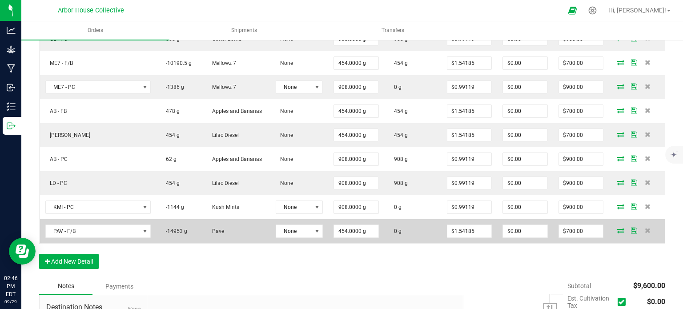
scroll to position [0, 0]
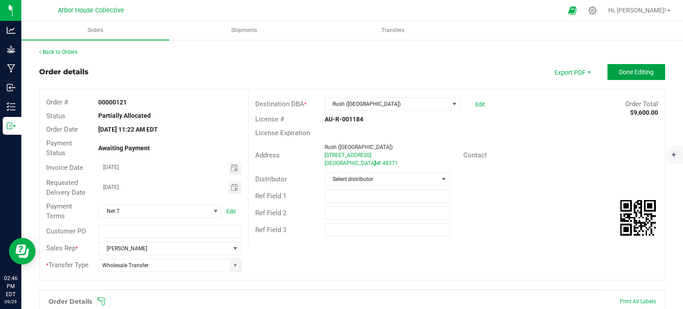
click at [619, 74] on span "Done Editing" at bounding box center [636, 71] width 35 height 7
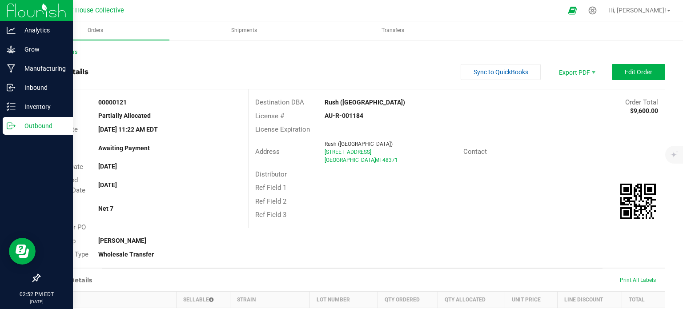
click at [19, 128] on p "Outbound" at bounding box center [42, 126] width 53 height 11
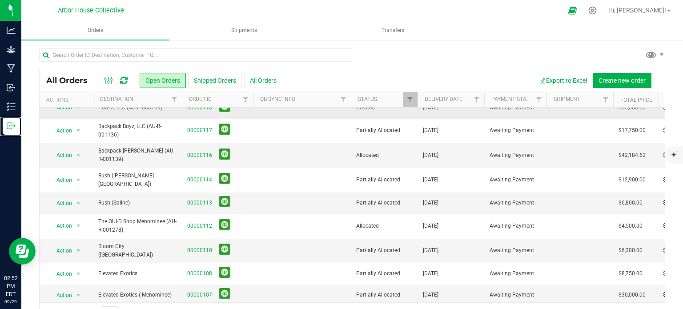
scroll to position [74, 0]
click at [288, 149] on td at bounding box center [302, 156] width 98 height 24
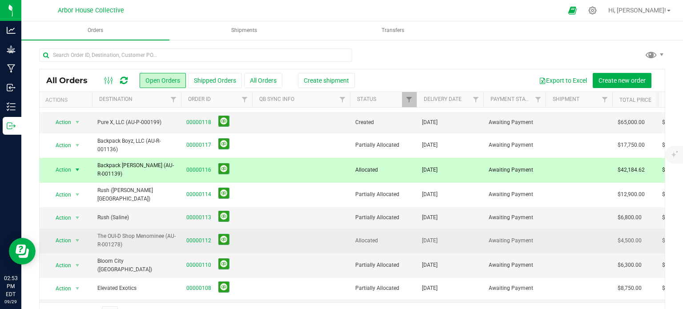
scroll to position [34, 1]
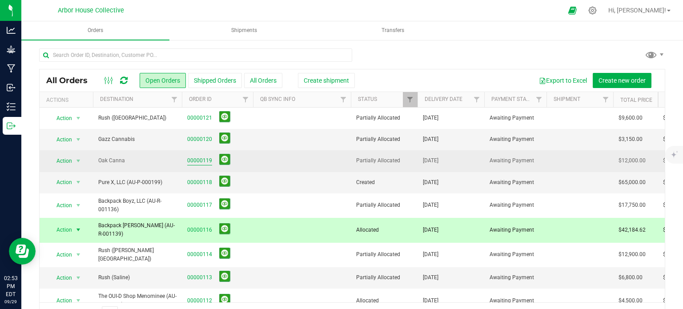
click at [197, 157] on link "00000119" at bounding box center [199, 161] width 25 height 8
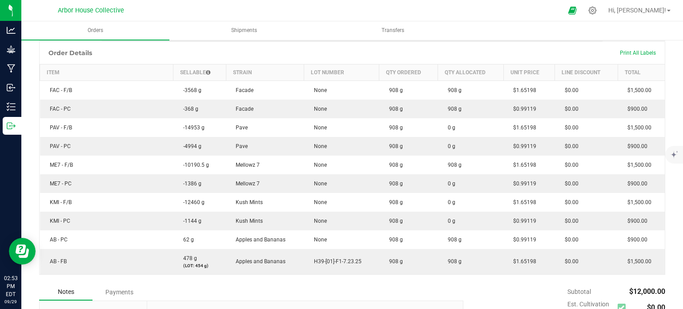
scroll to position [231, 0]
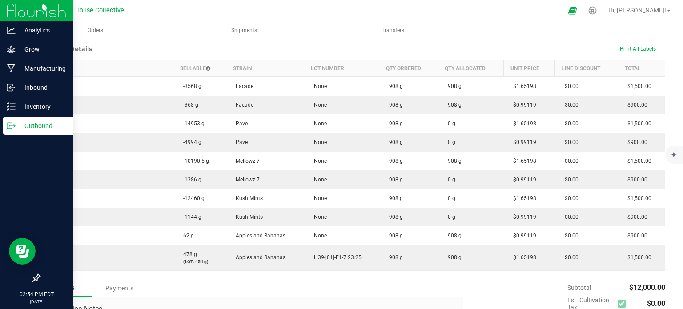
click at [11, 124] on icon at bounding box center [11, 125] width 9 height 9
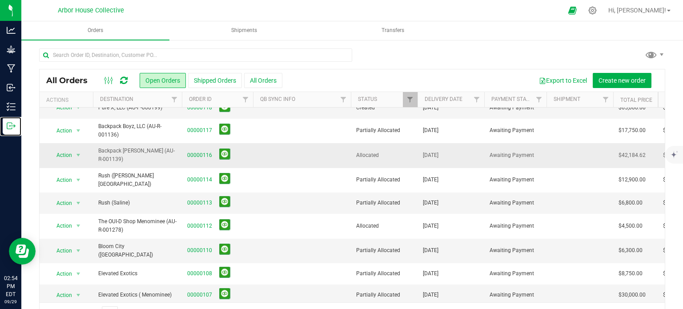
scroll to position [23, 0]
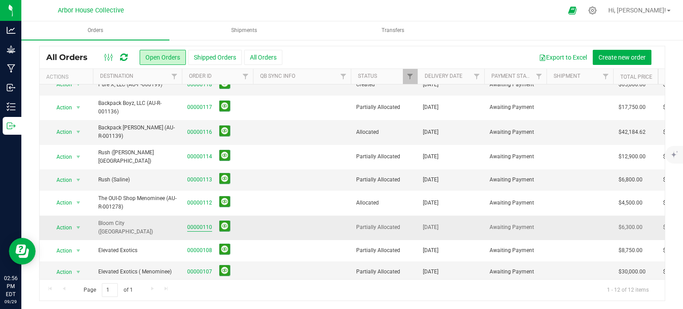
click at [194, 223] on link "00000110" at bounding box center [199, 227] width 25 height 8
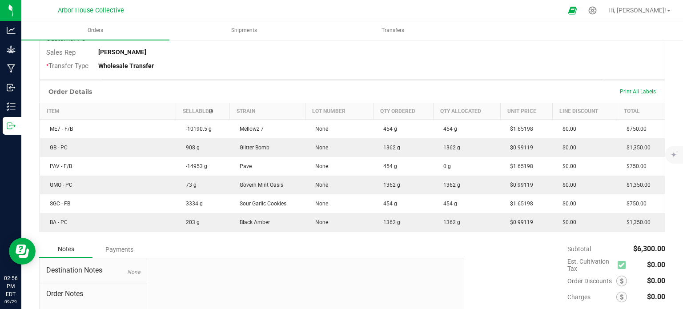
scroll to position [189, 0]
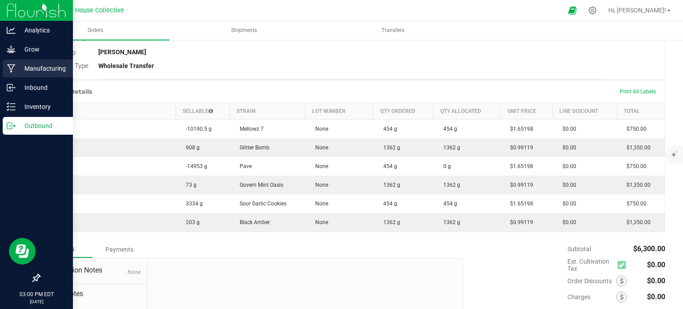
click at [39, 76] on div "Manufacturing" at bounding box center [38, 69] width 70 height 18
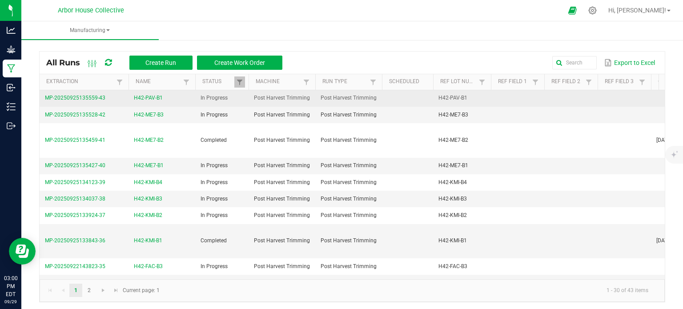
click at [153, 97] on span "H42-PAV-B1" at bounding box center [148, 98] width 29 height 8
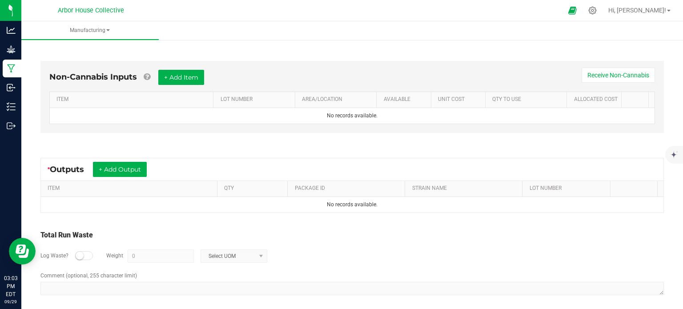
scroll to position [237, 0]
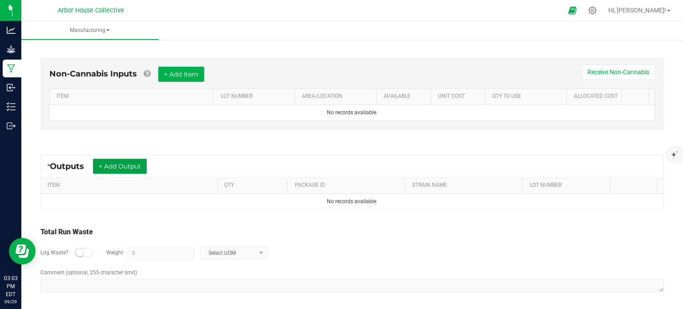
click at [136, 165] on button "+ Add Output" at bounding box center [120, 166] width 54 height 15
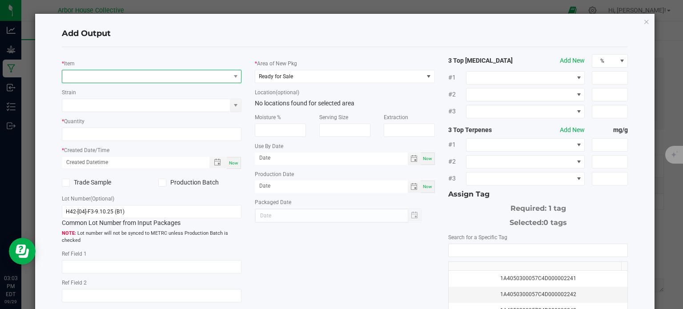
click at [173, 78] on span "NO DATA FOUND" at bounding box center [146, 76] width 168 height 12
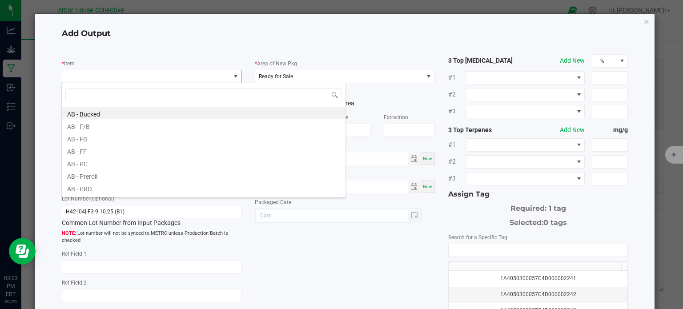
scroll to position [13, 178]
type input "pav - f"
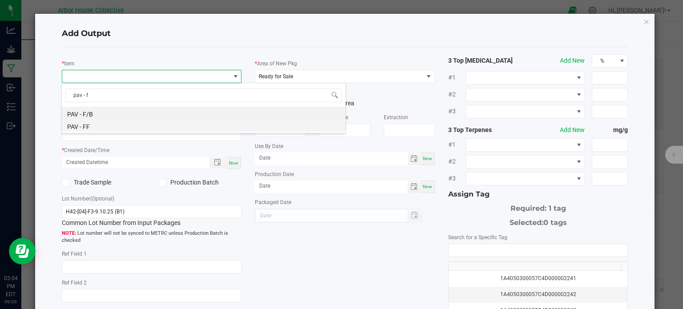
click at [128, 125] on li "PAV - FF" at bounding box center [204, 125] width 284 height 12
type input "0.0000 g"
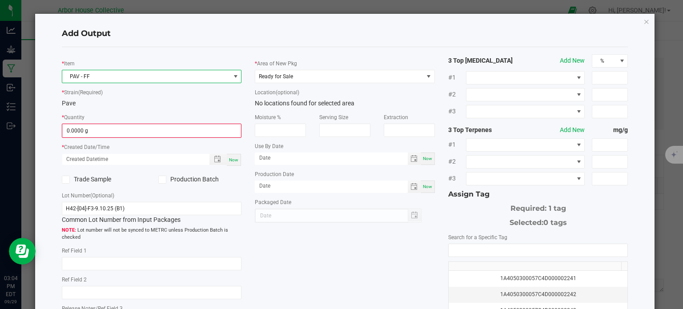
click at [133, 73] on span "PAV - FF" at bounding box center [146, 76] width 168 height 12
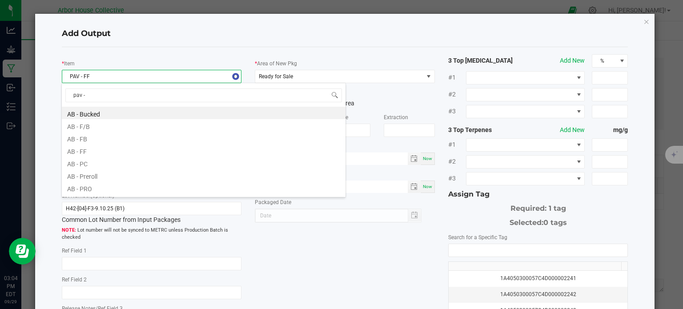
type input "pav - f"
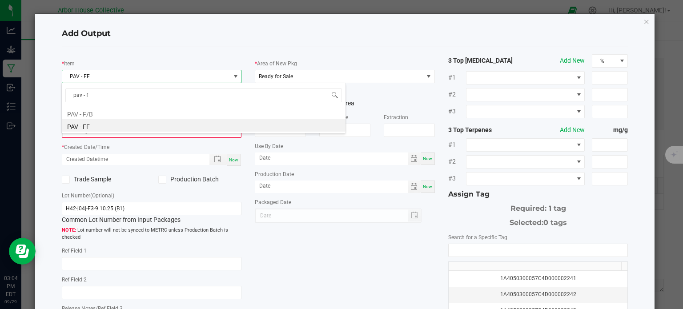
click at [92, 112] on li "PAV - F/B" at bounding box center [204, 113] width 284 height 12
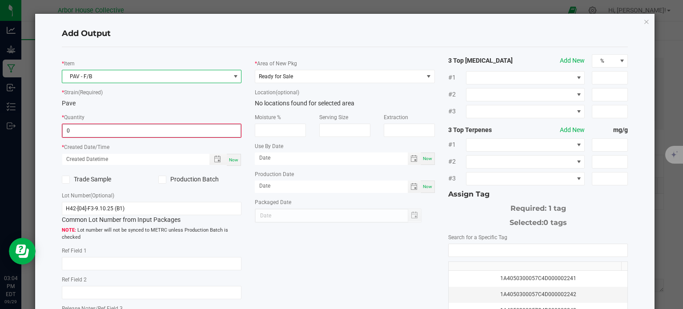
click at [97, 134] on input "0" at bounding box center [152, 131] width 178 height 12
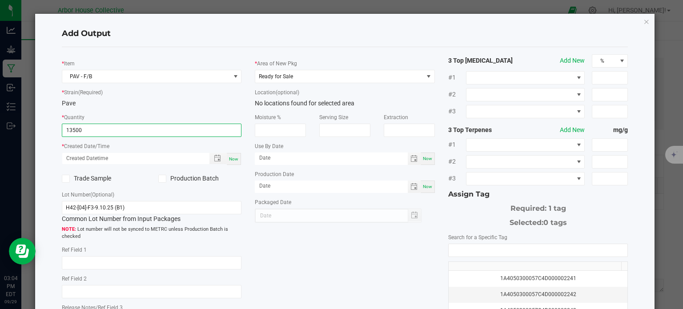
type input "13500.0000 g"
click at [232, 160] on span "Now" at bounding box center [233, 159] width 9 height 5
type input "[DATE] 3:04 PM"
type input "[DATE]"
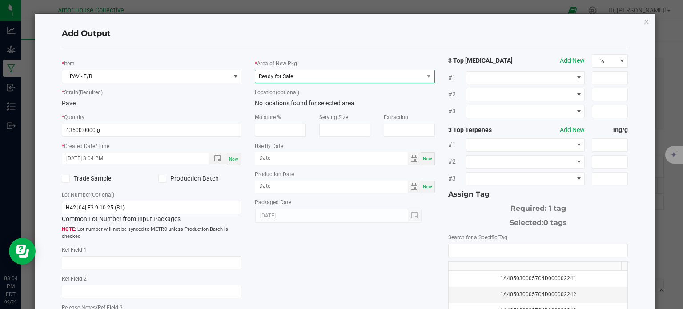
click at [378, 80] on span "Ready for Sale" at bounding box center [339, 76] width 168 height 12
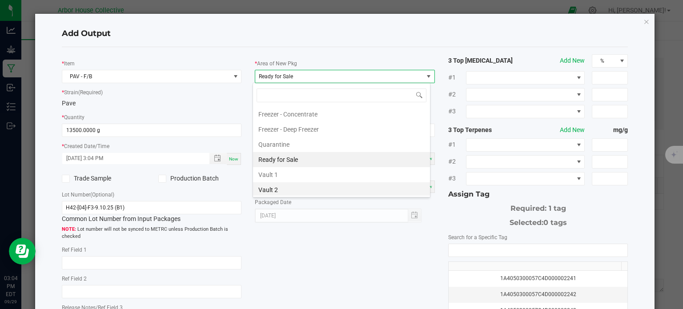
click at [304, 184] on li "Vault 2" at bounding box center [341, 189] width 177 height 15
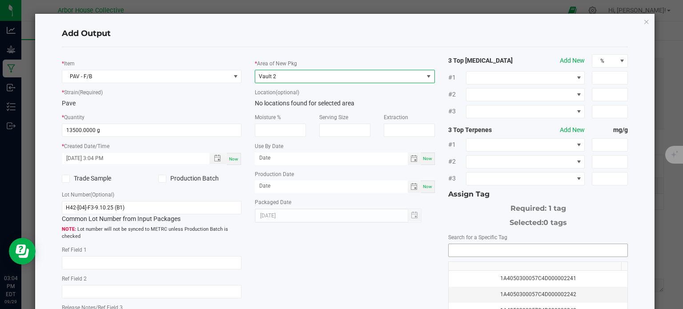
click at [456, 245] on input "NO DATA FOUND" at bounding box center [538, 250] width 179 height 12
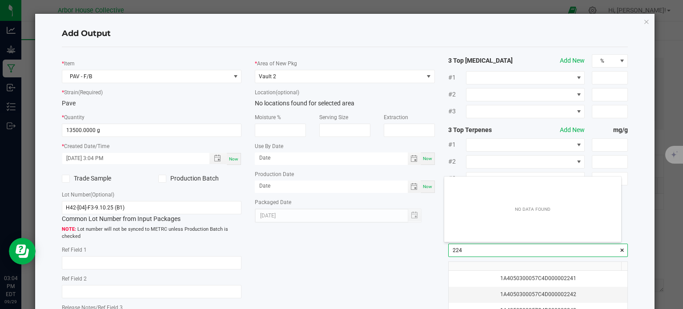
scroll to position [12, 177]
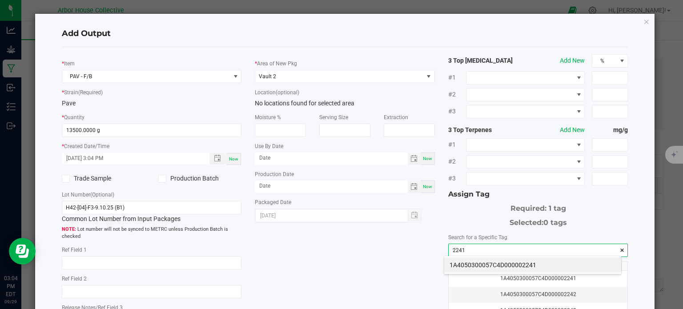
click at [462, 263] on li "1A4050300057C4D000002241" at bounding box center [532, 264] width 177 height 15
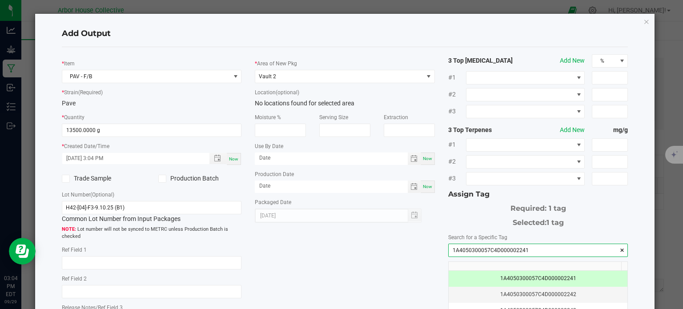
type input "1A4050300057C4D000002241"
click at [403, 268] on div "* Item PAV - F/B * Strain (Required) Pave * Quantity 13500.0000 g * Created Dat…" at bounding box center [345, 213] width 580 height 319
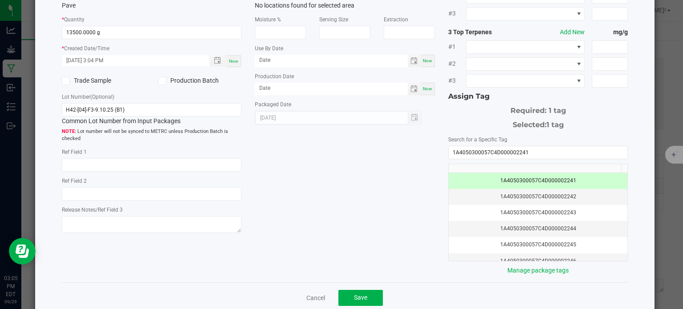
scroll to position [114, 0]
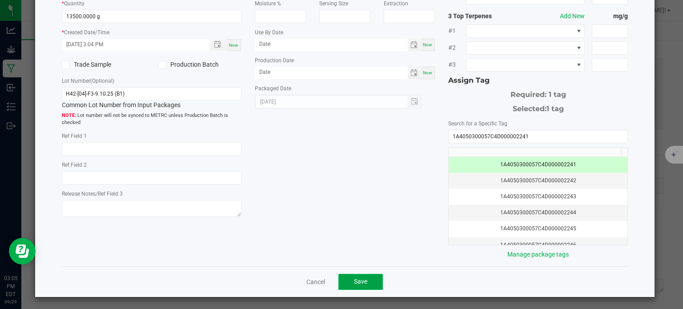
click at [371, 276] on button "Save" at bounding box center [360, 282] width 44 height 16
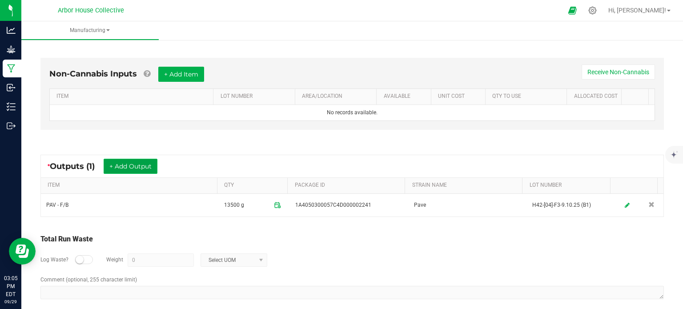
click at [125, 166] on button "+ Add Output" at bounding box center [131, 166] width 54 height 15
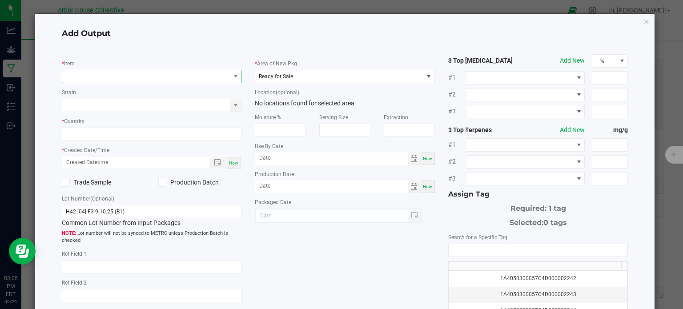
click at [123, 74] on span "NO DATA FOUND" at bounding box center [146, 76] width 168 height 12
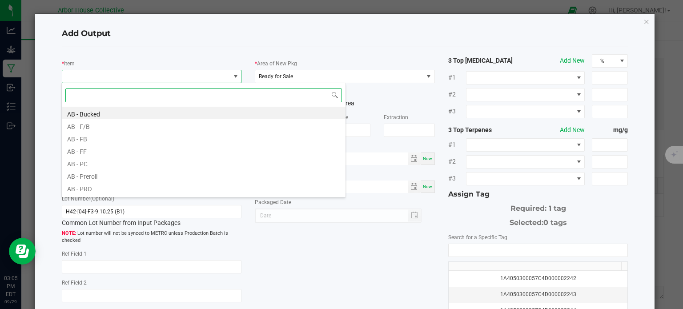
scroll to position [13, 178]
type input "pav - p"
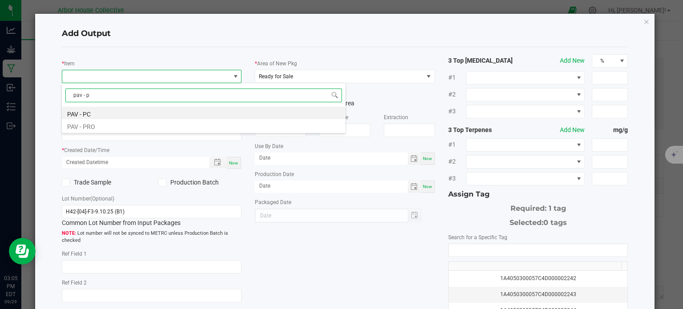
click at [97, 112] on li "PAV - PC" at bounding box center [204, 113] width 284 height 12
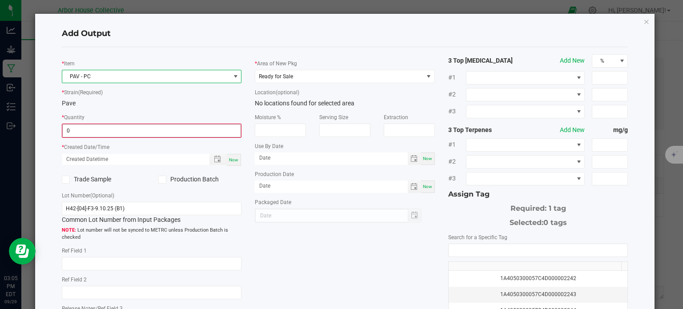
click at [93, 134] on input "0" at bounding box center [152, 131] width 178 height 12
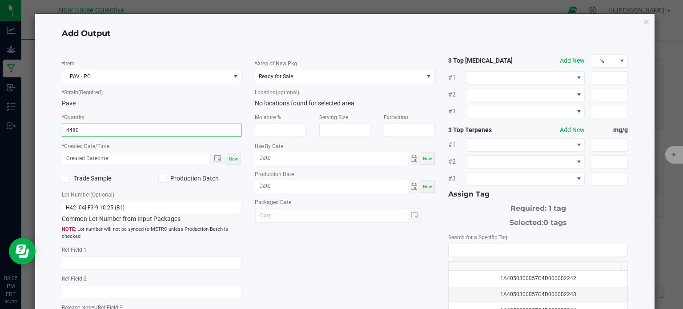
type input "4480.0000 g"
click at [234, 159] on span "Now" at bounding box center [233, 159] width 9 height 5
type input "[DATE] 3:05 PM"
type input "[DATE]"
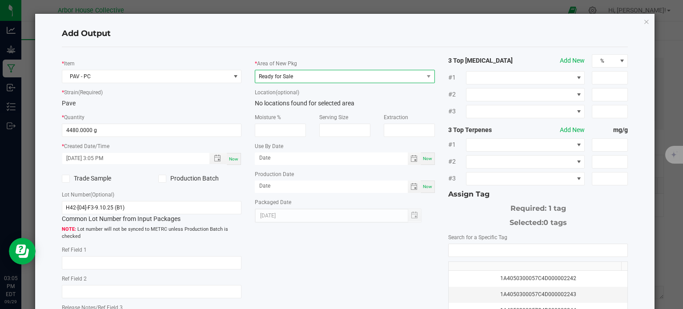
click at [312, 76] on span "Ready for Sale" at bounding box center [339, 76] width 168 height 12
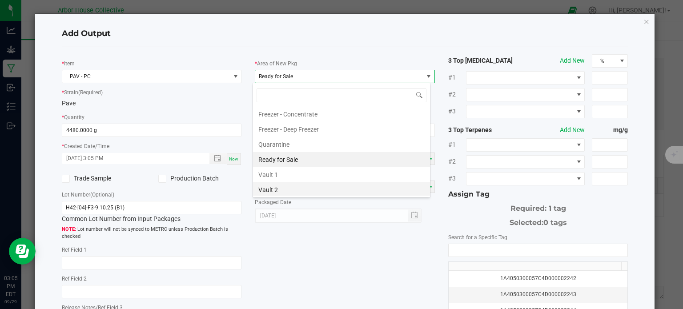
click at [295, 182] on li "Vault 2" at bounding box center [341, 189] width 177 height 15
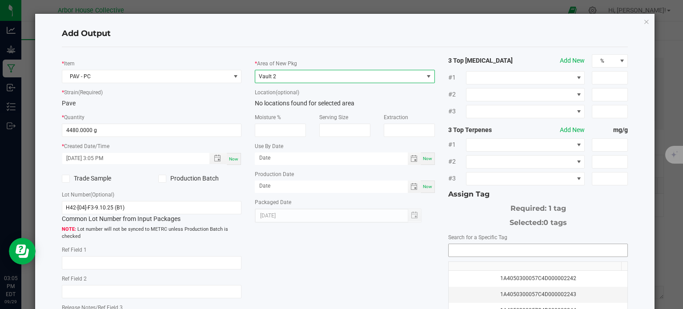
click at [464, 249] on input "NO DATA FOUND" at bounding box center [538, 250] width 179 height 12
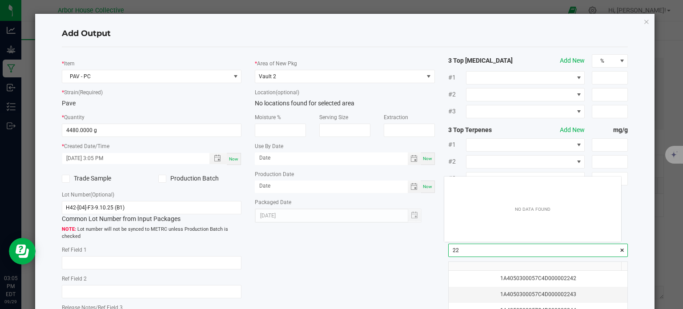
scroll to position [12, 177]
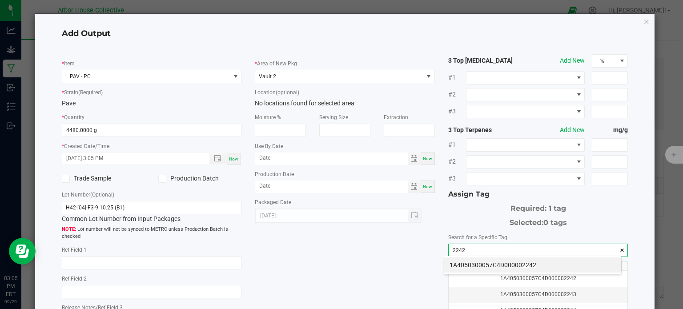
click at [479, 262] on li "1A4050300057C4D000002242" at bounding box center [532, 264] width 177 height 15
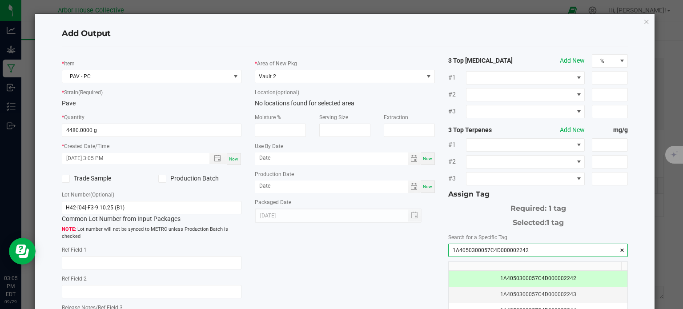
scroll to position [114, 0]
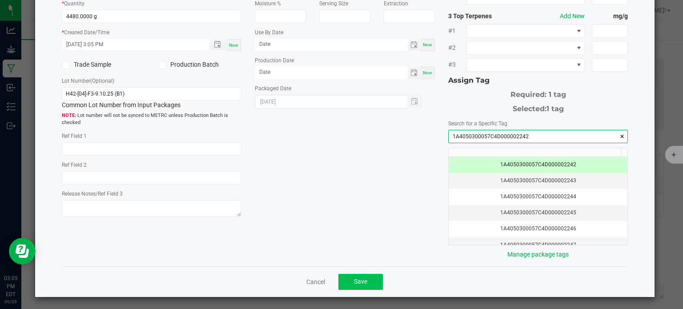
type input "1A4050300057C4D000002242"
click at [370, 274] on button "Save" at bounding box center [360, 282] width 44 height 16
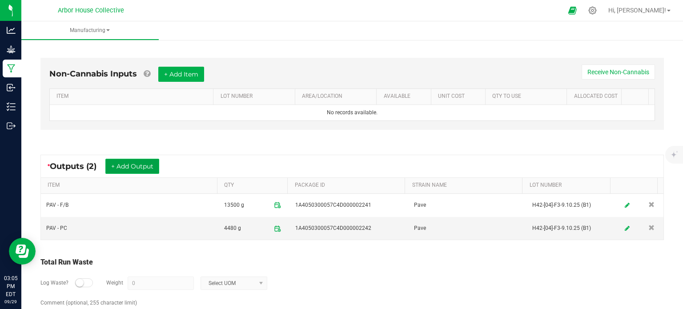
click at [152, 167] on button "+ Add Output" at bounding box center [132, 166] width 54 height 15
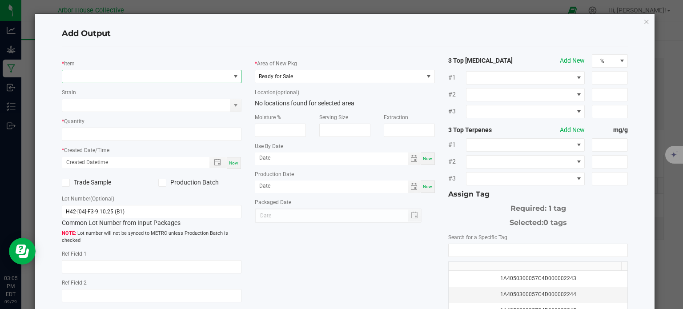
click at [137, 73] on span "NO DATA FOUND" at bounding box center [146, 76] width 168 height 12
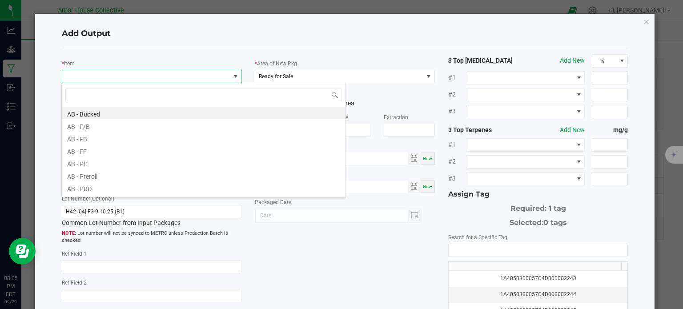
scroll to position [13, 178]
type input "pav - sha"
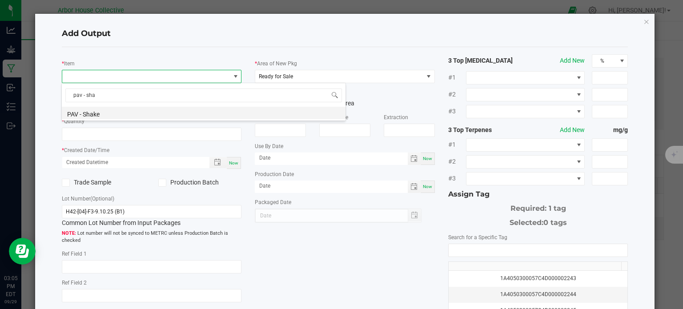
click at [129, 111] on li "PAV - Shake" at bounding box center [204, 113] width 284 height 12
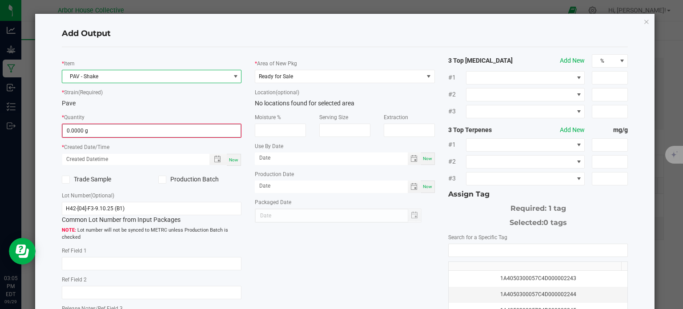
click at [117, 130] on input "0.0000 g" at bounding box center [152, 131] width 178 height 12
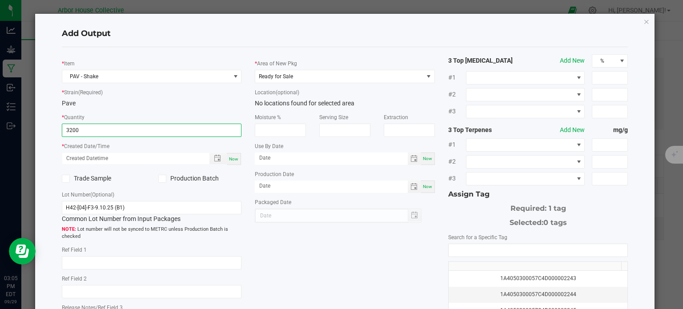
type input "3200.0000 g"
click at [231, 156] on div "Now" at bounding box center [234, 159] width 14 height 12
type input "[DATE] 3:05 PM"
type input "[DATE]"
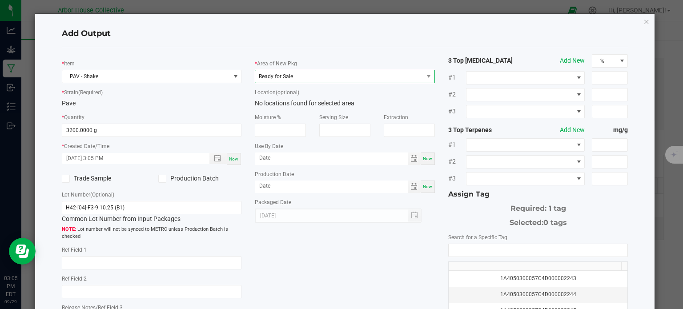
click at [315, 80] on span "Ready for Sale" at bounding box center [339, 76] width 168 height 12
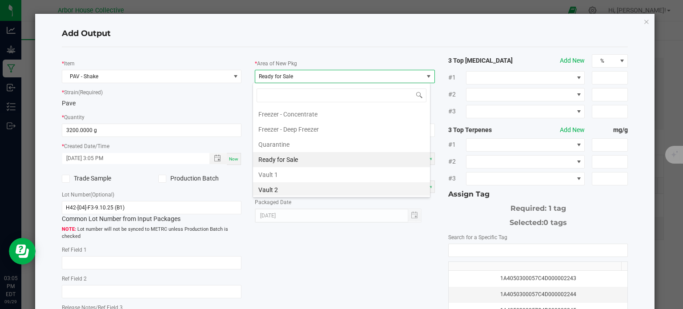
click at [292, 192] on li "Vault 2" at bounding box center [341, 189] width 177 height 15
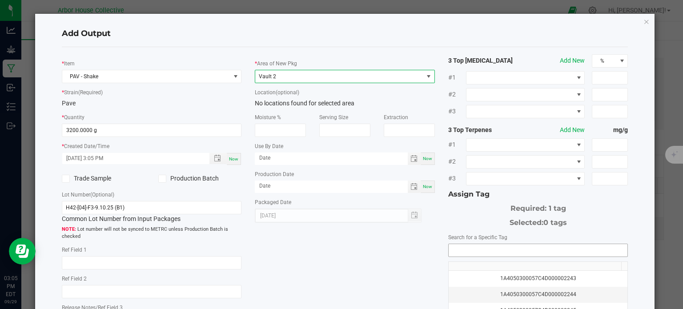
click at [470, 244] on input "NO DATA FOUND" at bounding box center [538, 250] width 179 height 12
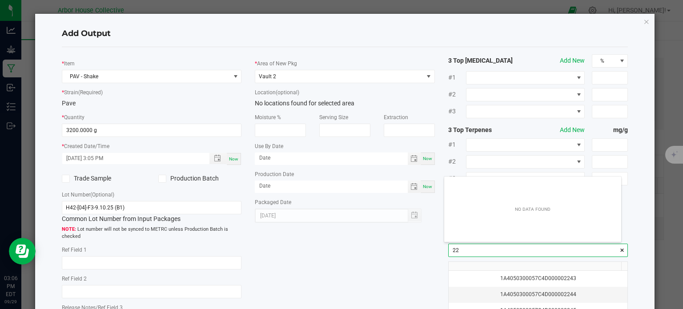
scroll to position [12, 177]
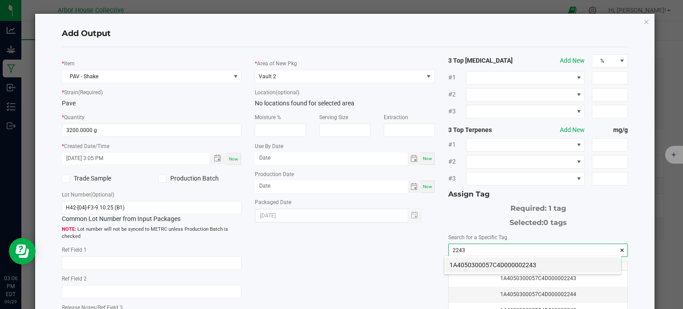
click at [478, 265] on li "1A4050300057C4D000002243" at bounding box center [532, 264] width 177 height 15
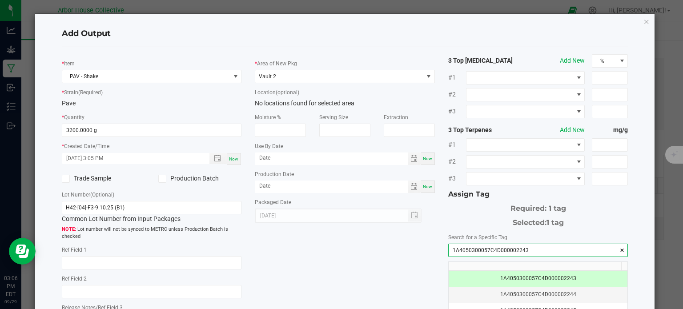
scroll to position [114, 0]
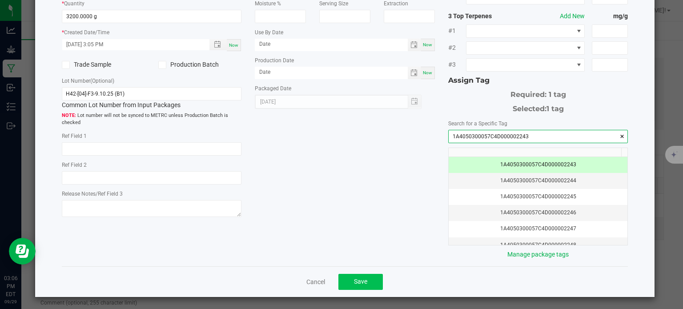
type input "1A4050300057C4D000002243"
click at [363, 278] on span "Save" at bounding box center [360, 281] width 13 height 7
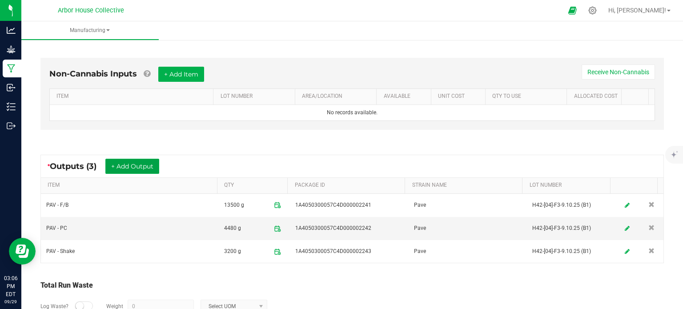
scroll to position [0, 0]
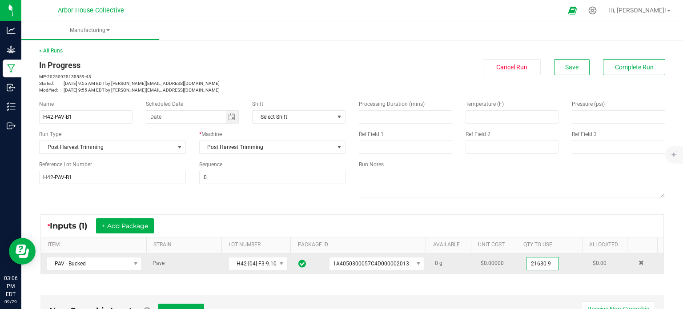
click at [537, 258] on input "21630.9" at bounding box center [542, 263] width 32 height 12
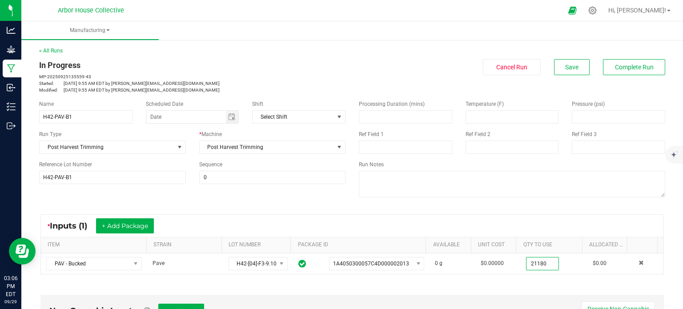
type input "21180.0000 g"
click at [509, 227] on div "* Inputs (1) + Add Package" at bounding box center [352, 226] width 623 height 22
click at [565, 65] on span "Save" at bounding box center [571, 67] width 13 height 7
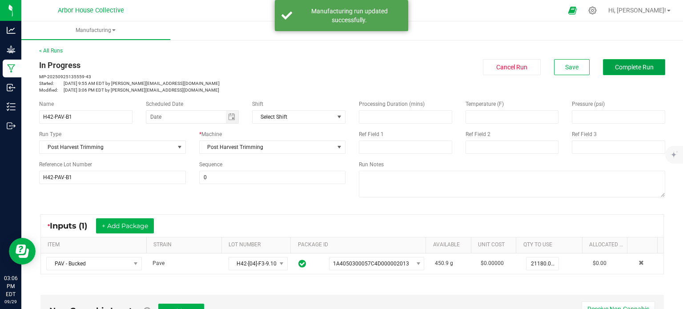
click at [620, 72] on button "Complete Run" at bounding box center [634, 67] width 62 height 16
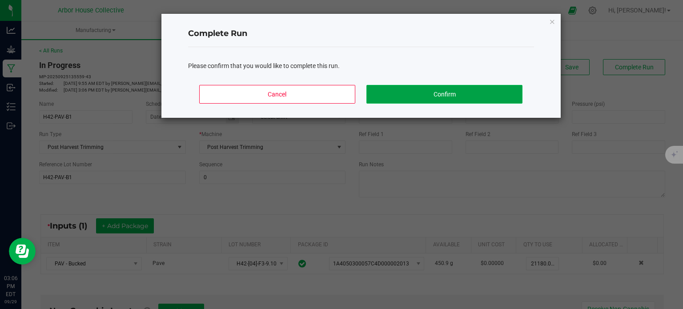
click at [486, 89] on button "Confirm" at bounding box center [444, 94] width 156 height 19
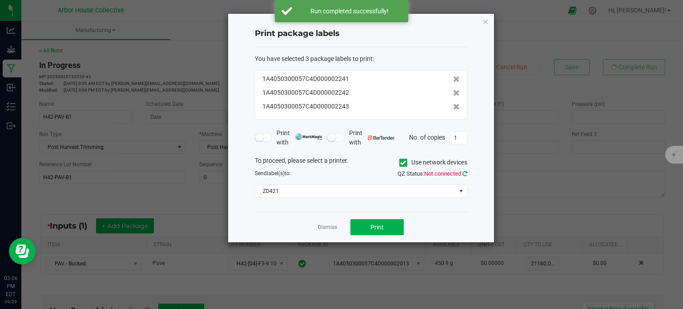
click at [465, 171] on icon at bounding box center [464, 174] width 5 height 6
click at [453, 78] on icon at bounding box center [456, 79] width 7 height 6
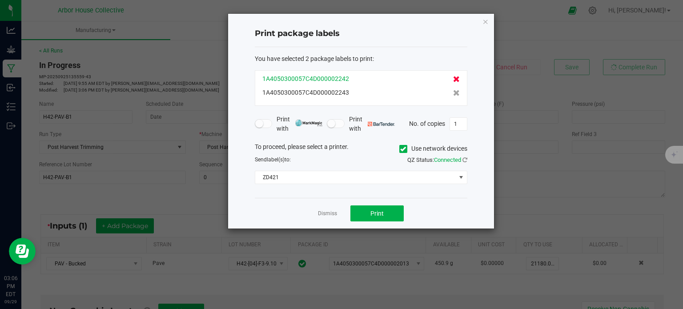
click at [453, 78] on icon at bounding box center [456, 79] width 7 height 6
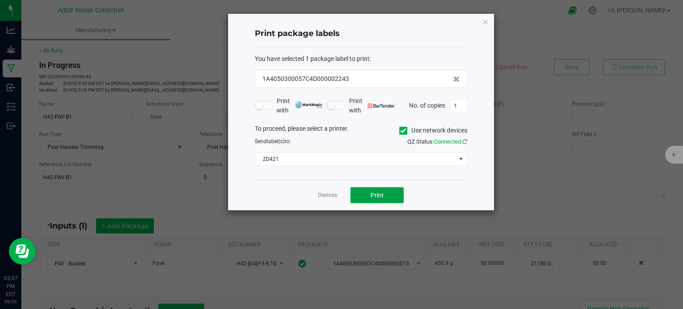
click at [372, 200] on button "Print" at bounding box center [376, 195] width 53 height 16
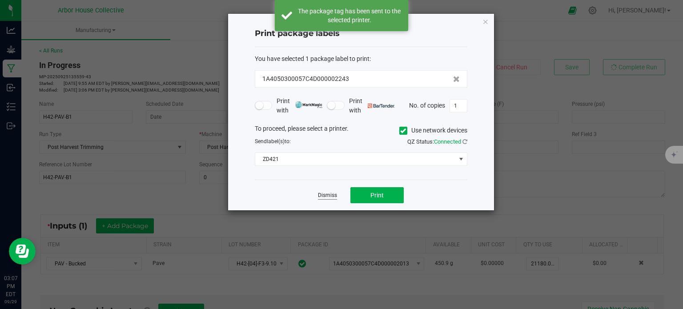
click at [323, 193] on link "Dismiss" at bounding box center [327, 196] width 19 height 8
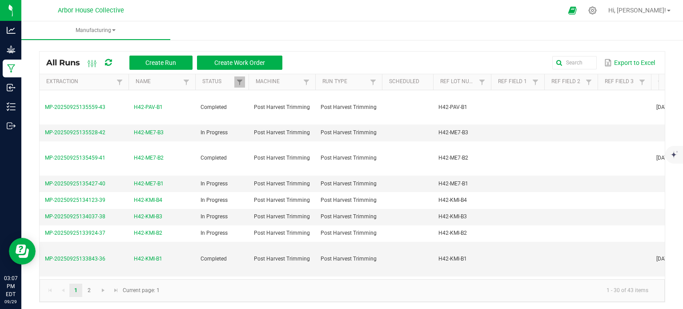
click at [626, 33] on ul "Manufacturing" at bounding box center [362, 30] width 683 height 19
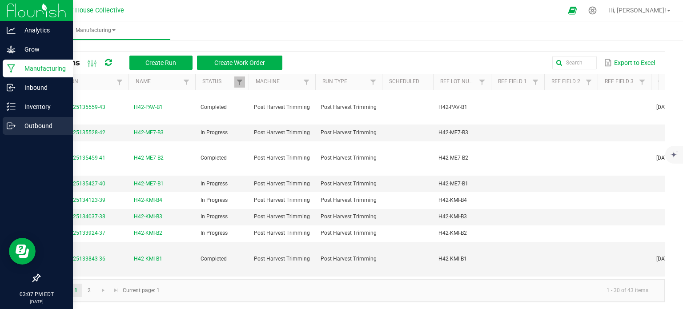
click at [19, 132] on div "Outbound" at bounding box center [38, 126] width 70 height 18
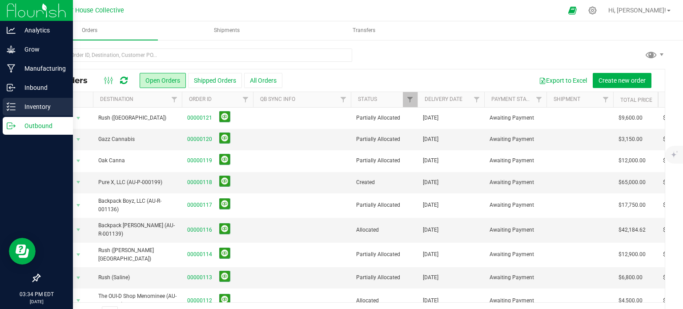
click at [20, 107] on p "Inventory" at bounding box center [42, 106] width 53 height 11
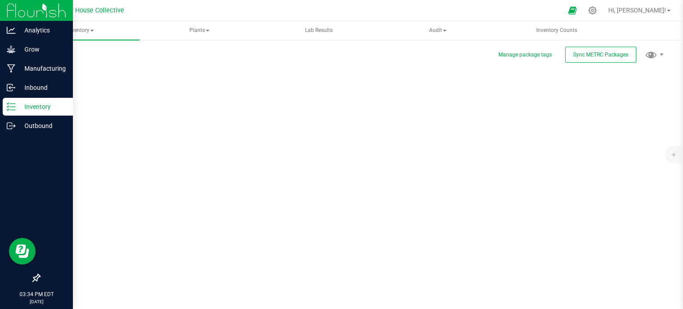
click at [103, 51] on div "Manage package tags Sync METRC Packages Scan Packages 0" at bounding box center [352, 178] width 626 height 260
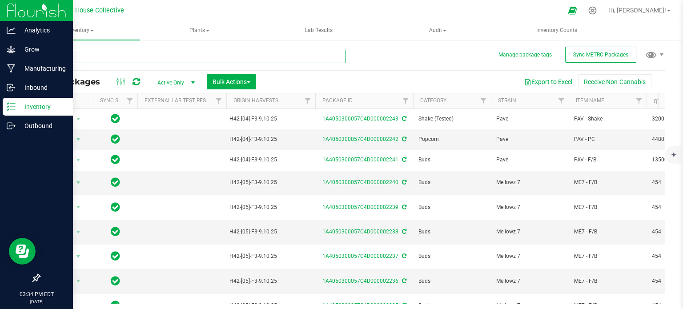
click at [118, 56] on input "text" at bounding box center [192, 56] width 306 height 13
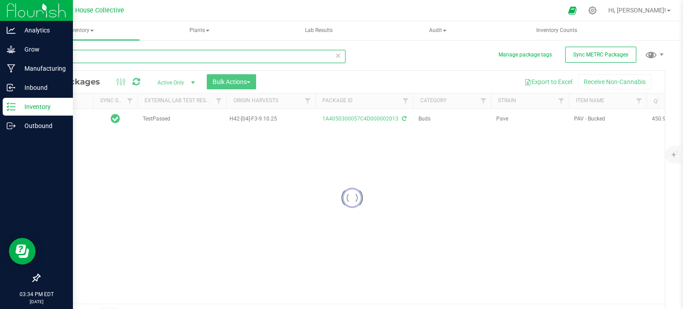
type input "2"
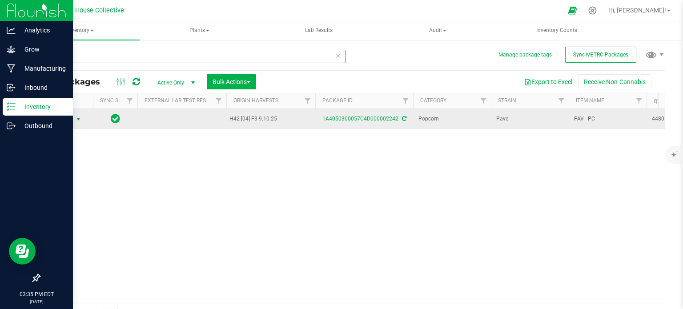
type input "2242"
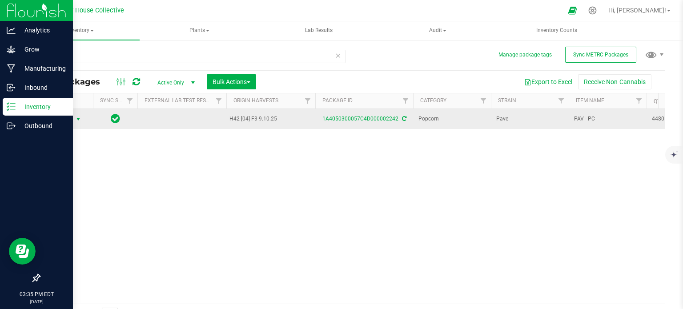
click at [80, 119] on span "select" at bounding box center [78, 119] width 7 height 7
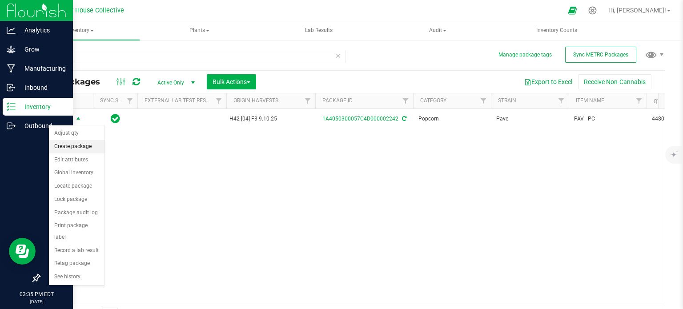
click at [88, 144] on li "Create package" at bounding box center [77, 146] width 56 height 13
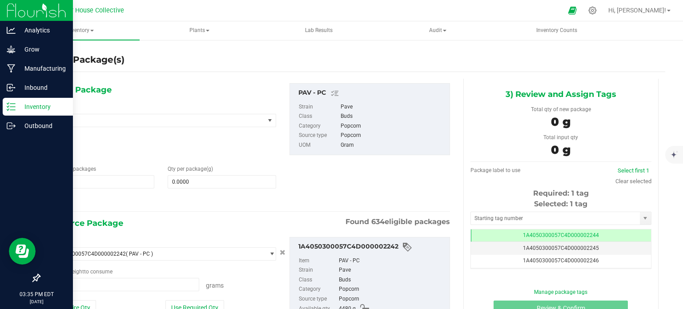
type input "0.0000 g"
click at [87, 180] on span "1 1" at bounding box center [100, 181] width 108 height 13
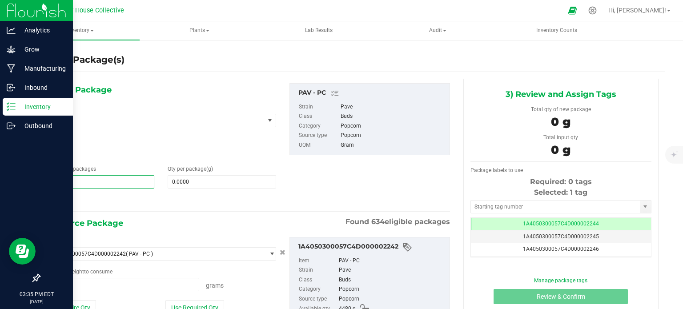
type input "9"
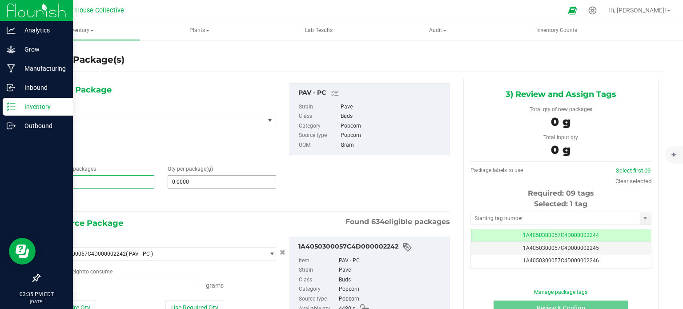
type input "9"
click at [210, 177] on span at bounding box center [222, 181] width 108 height 13
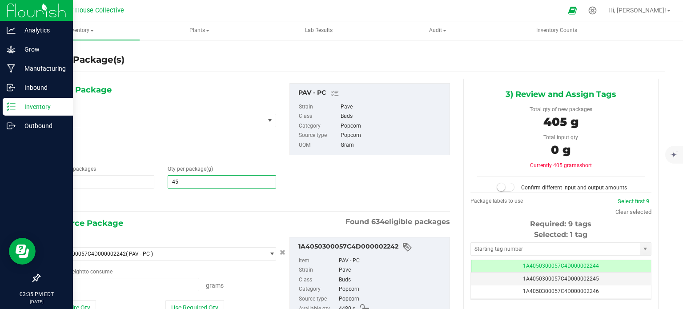
type input "454"
type input "454.0000"
click at [94, 284] on span at bounding box center [122, 284] width 153 height 13
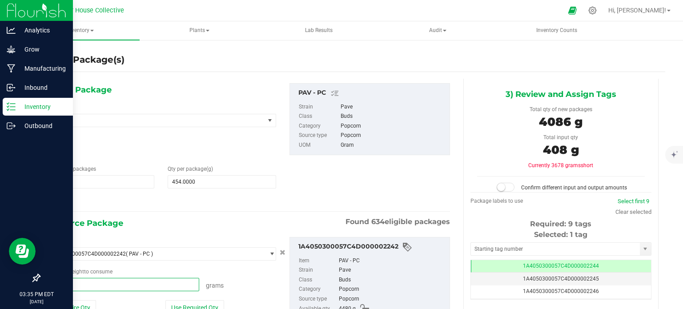
type input "4086"
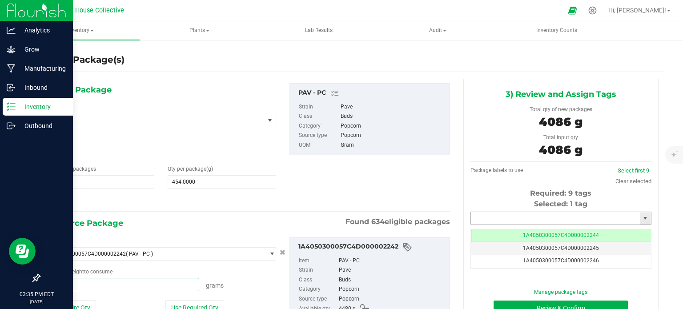
type input "4086.0000 g"
click at [612, 213] on input "text" at bounding box center [555, 218] width 169 height 12
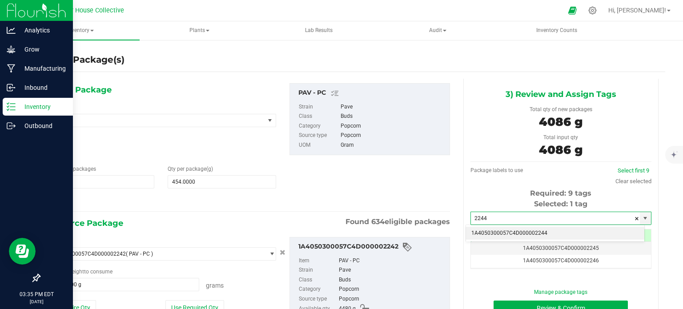
click at [552, 233] on li "1A4050300057C4D000002244" at bounding box center [555, 233] width 178 height 13
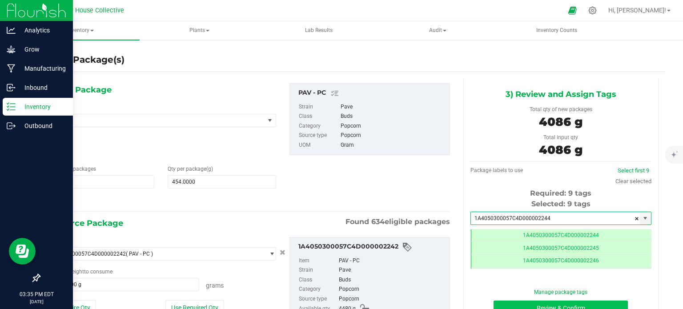
type input "1A4050300057C4D000002244"
click at [548, 303] on button "Review & Confirm" at bounding box center [561, 308] width 134 height 15
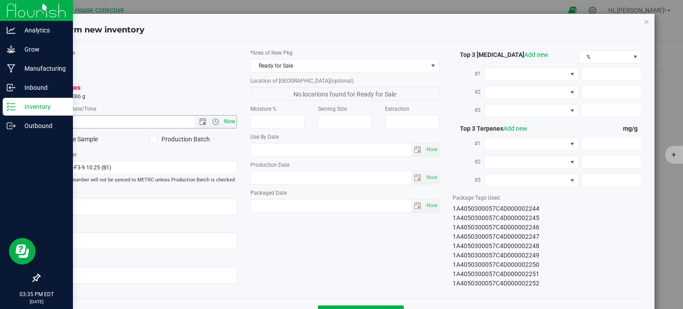
click at [225, 122] on span "Now" at bounding box center [229, 121] width 15 height 13
type input "[DATE] 3:35 PM"
click at [426, 206] on span "Now" at bounding box center [431, 205] width 15 height 13
type input "[DATE]"
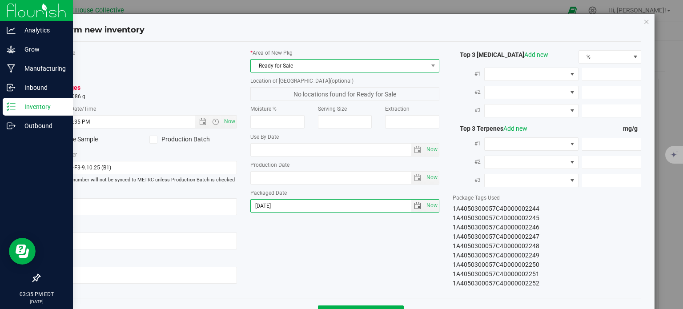
click at [411, 62] on span "Ready for Sale" at bounding box center [339, 66] width 177 height 12
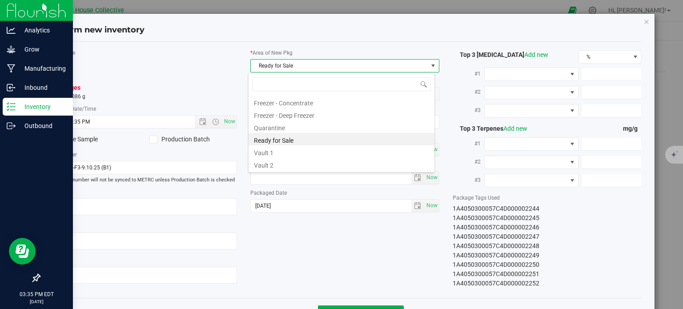
click at [297, 168] on li "Vault 2" at bounding box center [342, 164] width 186 height 12
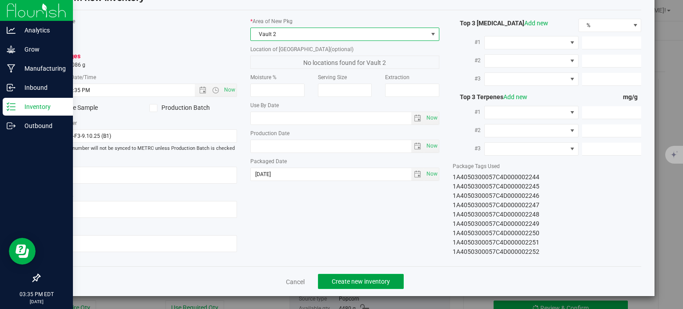
click at [340, 282] on span "Create new inventory" at bounding box center [361, 281] width 58 height 7
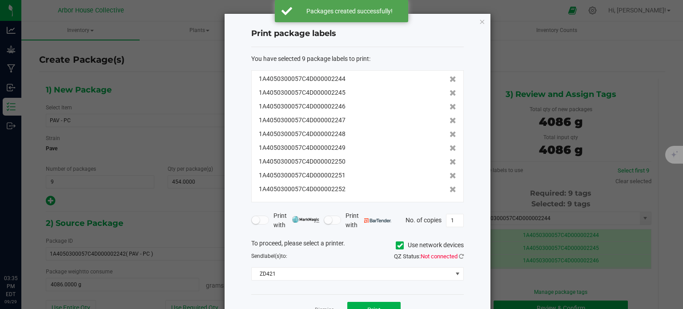
click at [462, 256] on icon at bounding box center [461, 256] width 5 height 6
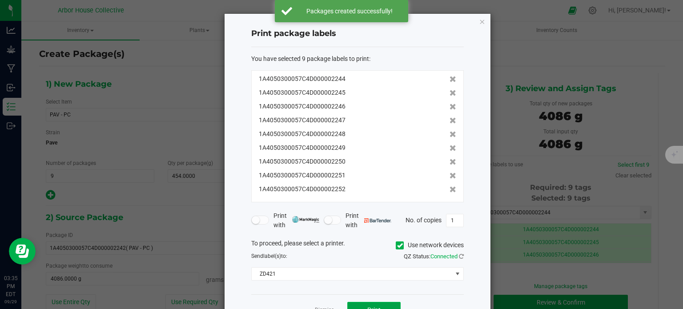
click at [370, 304] on button "Print" at bounding box center [373, 310] width 53 height 16
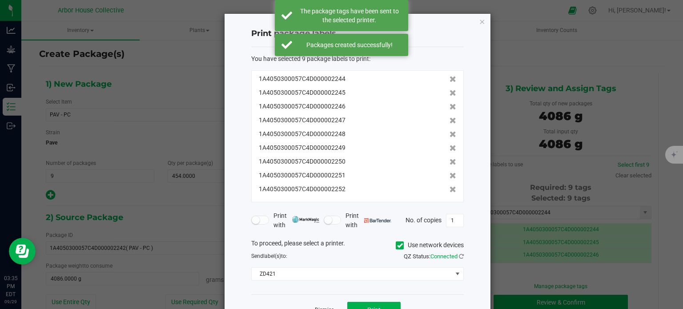
click at [329, 307] on link "Dismiss" at bounding box center [324, 310] width 19 height 8
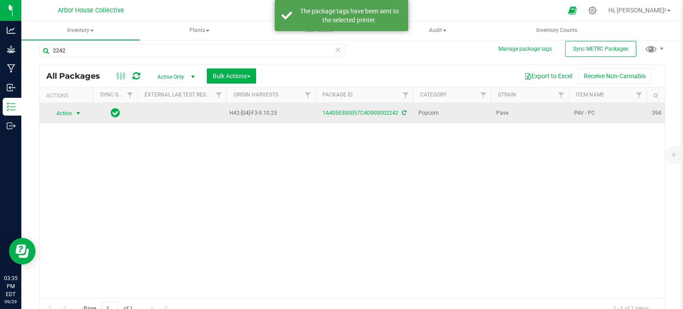
click at [78, 111] on span "select" at bounding box center [78, 113] width 7 height 7
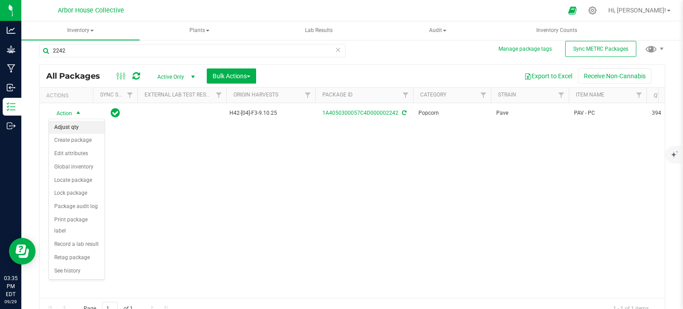
click at [80, 126] on li "Adjust qty" at bounding box center [77, 127] width 56 height 13
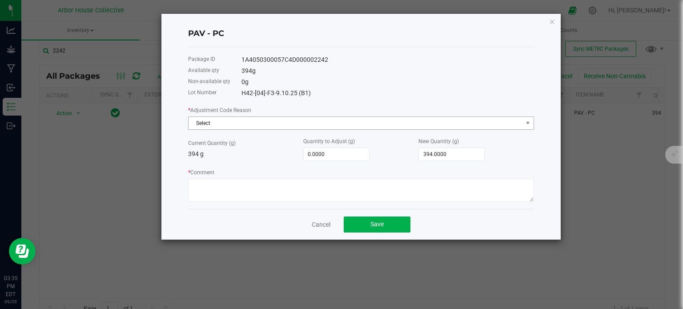
click at [232, 129] on div "* Adjustment Code Reason Select Current Quantity (g) 394 g Quantity to Adjust (…" at bounding box center [361, 153] width 346 height 96
click at [232, 128] on span "Select" at bounding box center [356, 123] width 334 height 12
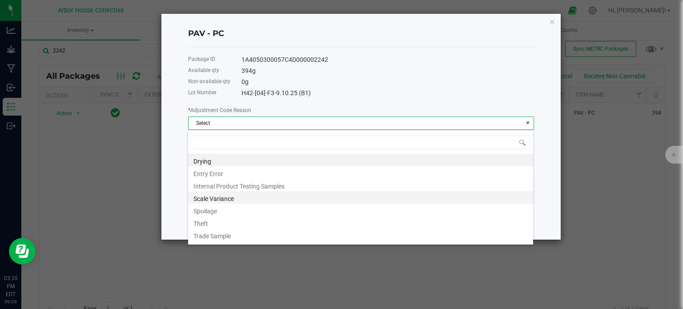
click at [231, 195] on li "Scale Variance" at bounding box center [360, 197] width 345 height 12
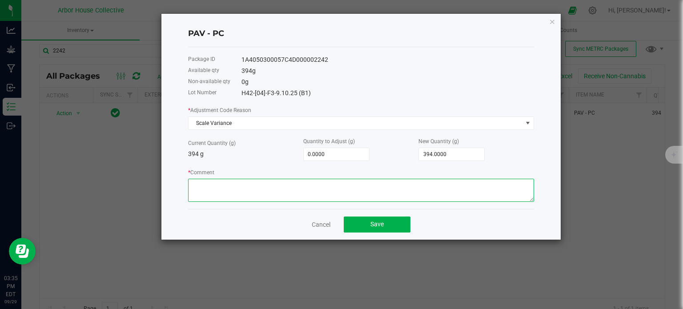
click at [226, 185] on textarea "* Comment" at bounding box center [361, 190] width 346 height 23
type textarea "Scale Variance"
type input "394"
click at [432, 156] on input "394" at bounding box center [451, 154] width 65 height 12
type input "-391.0000"
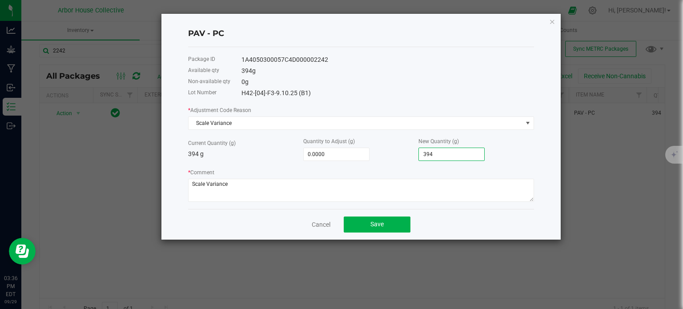
type input "3"
type input "-355.0000"
type input "39"
type input "-4.0000"
type input "390.0000"
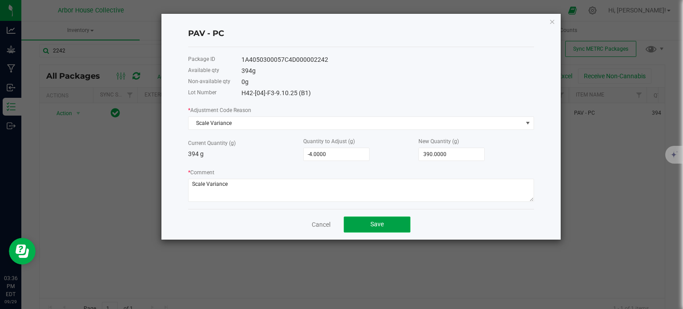
click at [375, 225] on span "Save" at bounding box center [376, 224] width 13 height 7
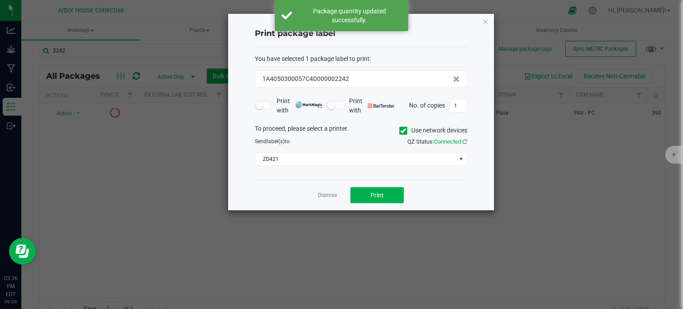
click at [382, 181] on div "Dismiss Print" at bounding box center [361, 195] width 213 height 31
click at [382, 194] on span "Print" at bounding box center [376, 195] width 13 height 7
click at [328, 193] on link "Dismiss" at bounding box center [327, 196] width 19 height 8
